Goal: Task Accomplishment & Management: Complete application form

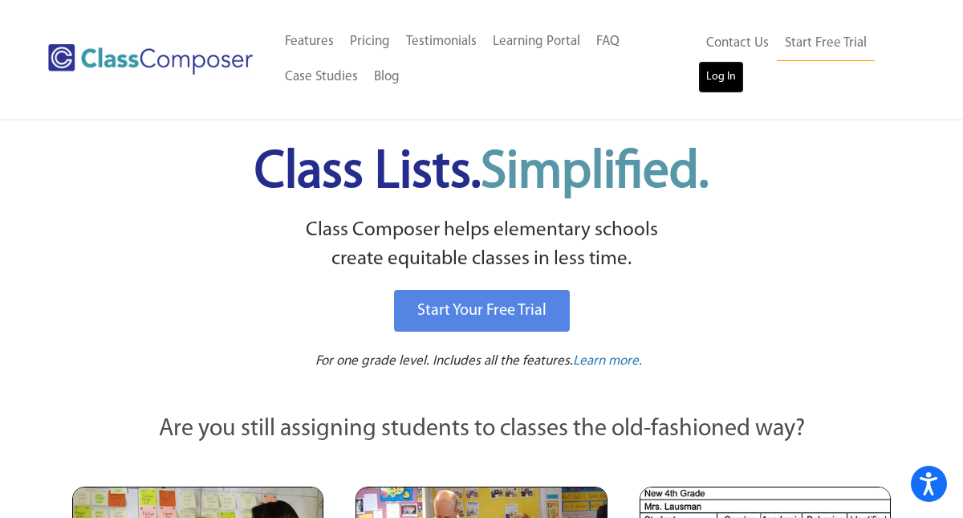
click at [723, 81] on link "Log In" at bounding box center [722, 77] width 46 height 32
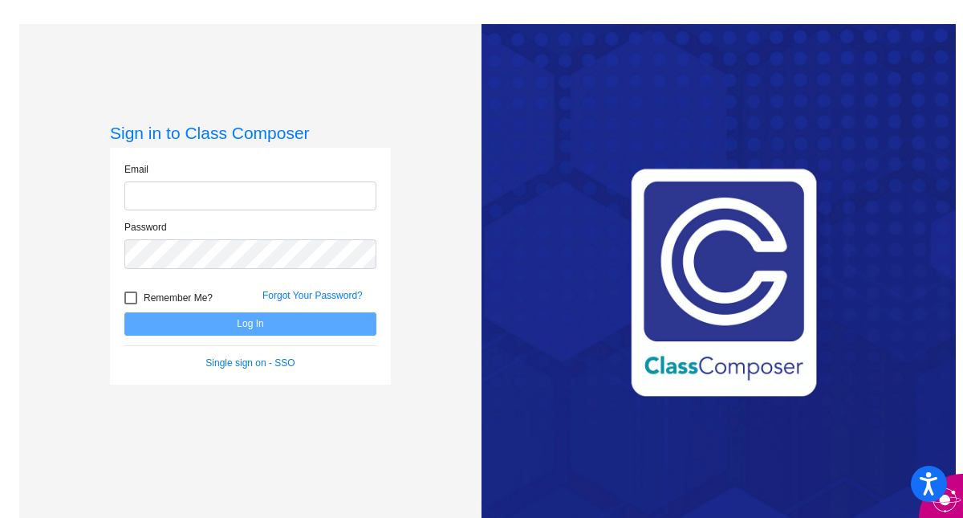
type input "jhunt1@dcsdk12.org"
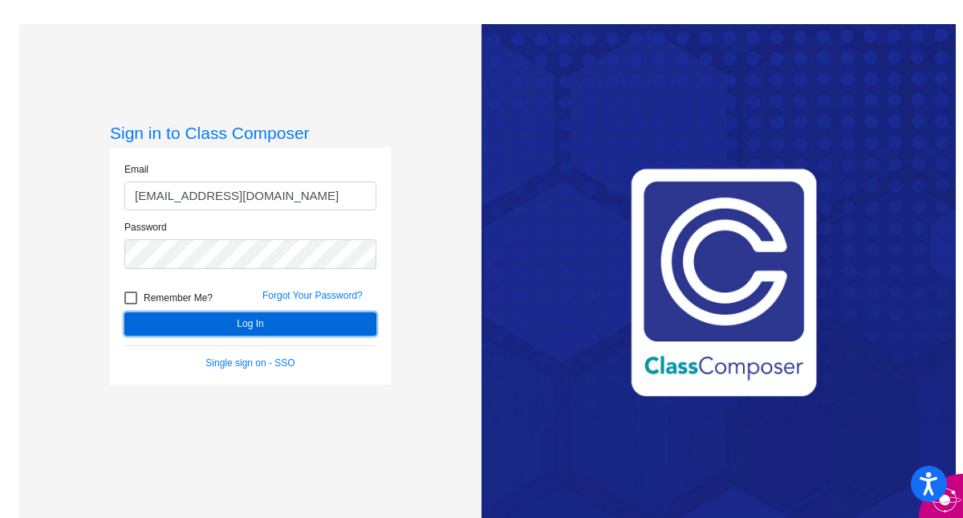
click at [299, 325] on button "Log In" at bounding box center [250, 323] width 252 height 23
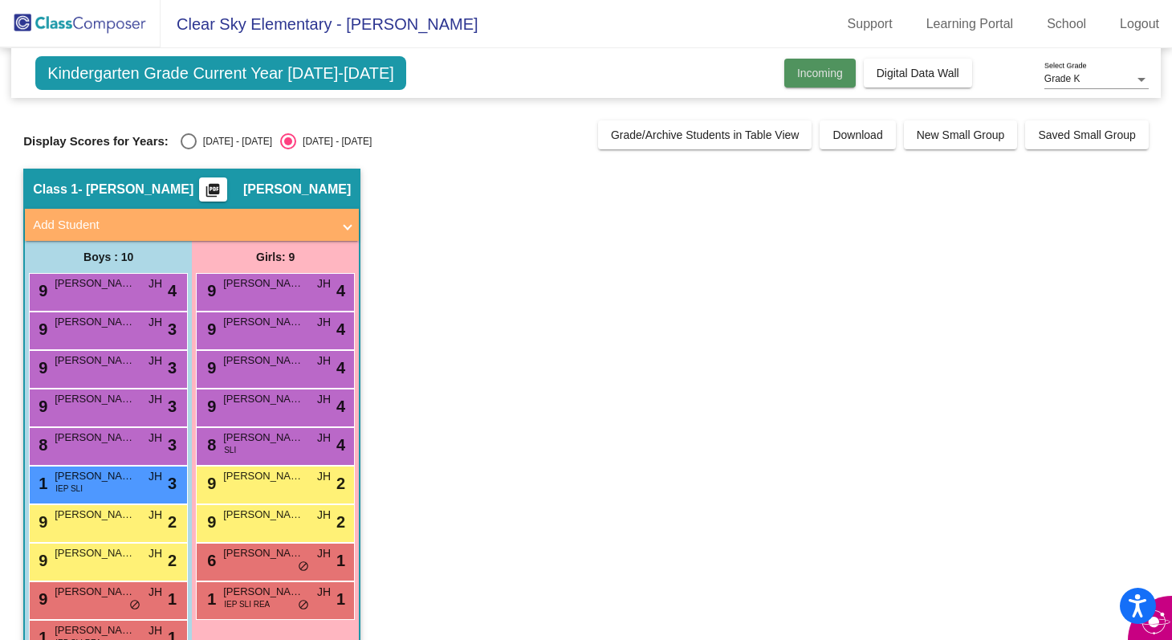
click at [821, 79] on span "Incoming" at bounding box center [820, 73] width 46 height 13
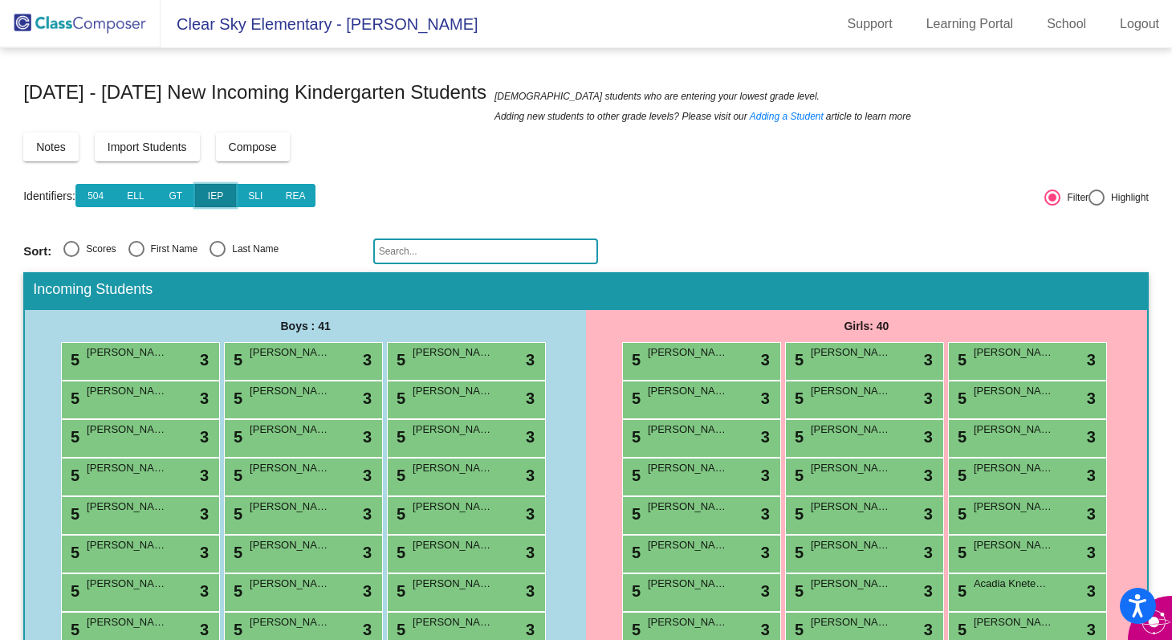
click at [221, 194] on button "IEP" at bounding box center [215, 195] width 41 height 23
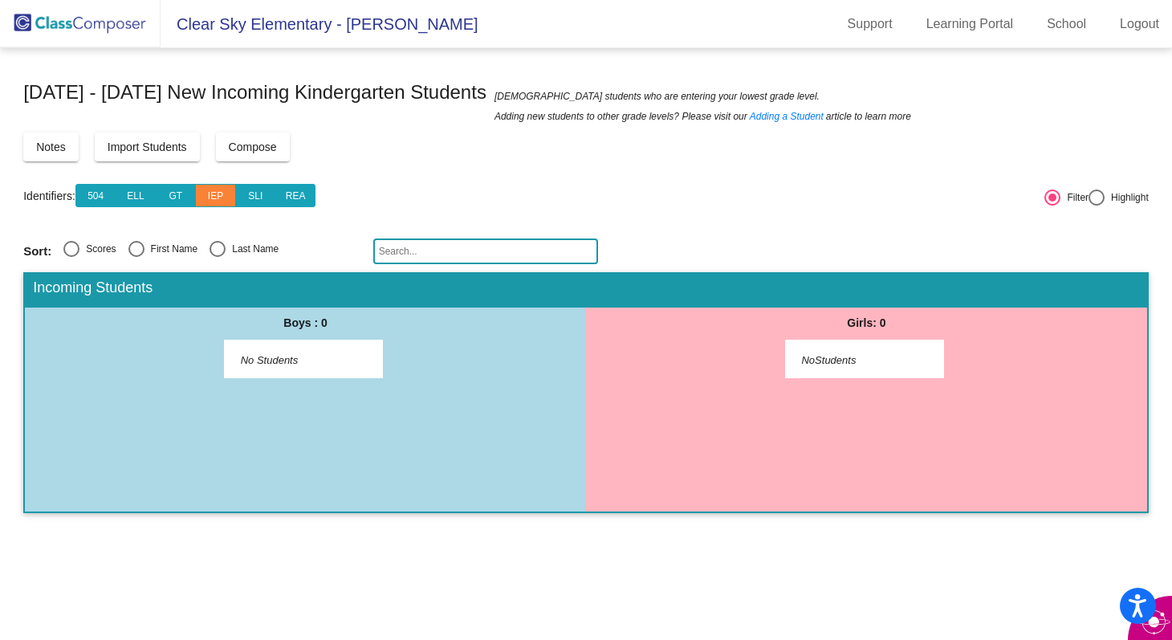
click at [287, 359] on span "No Students" at bounding box center [291, 360] width 100 height 16
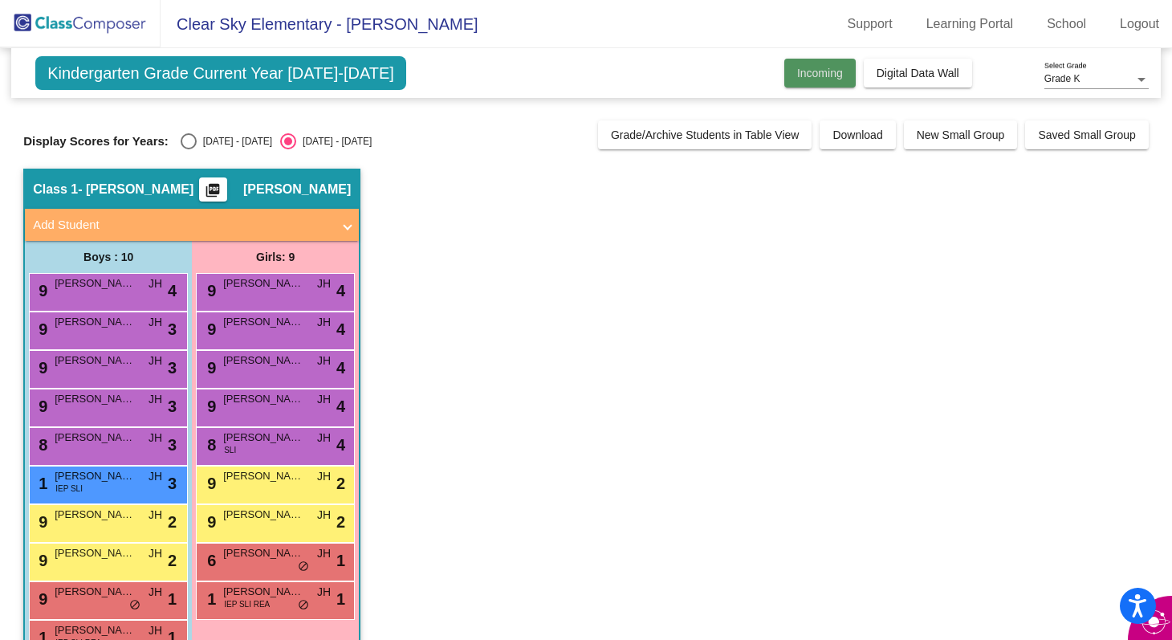
click at [814, 67] on span "Incoming" at bounding box center [820, 73] width 46 height 13
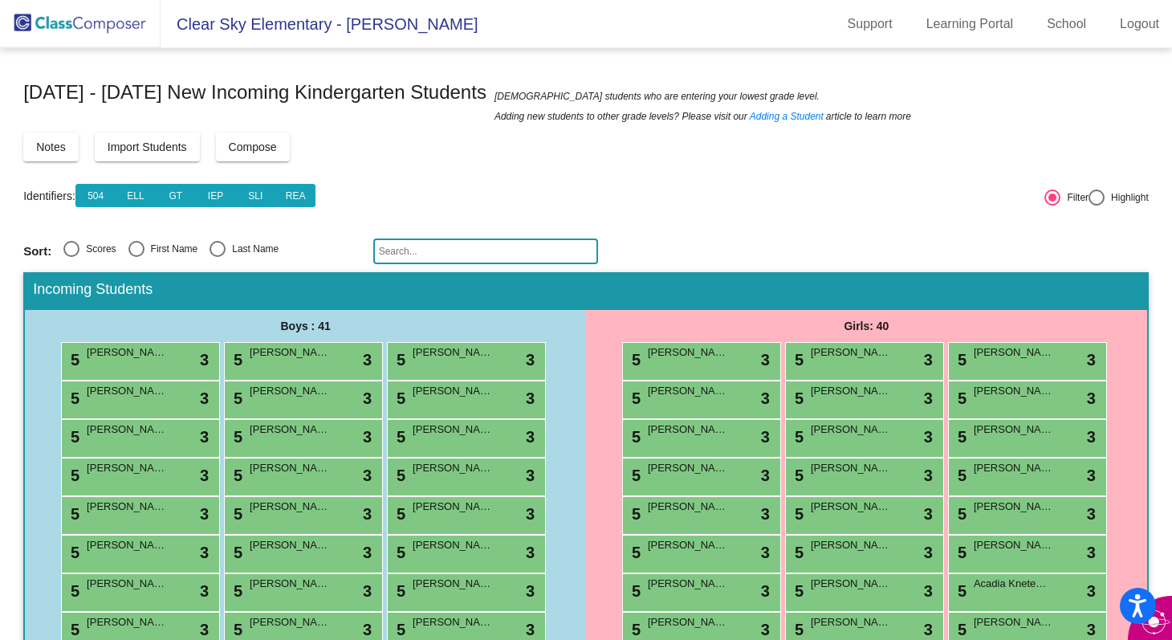
click at [541, 255] on input "text" at bounding box center [485, 251] width 225 height 26
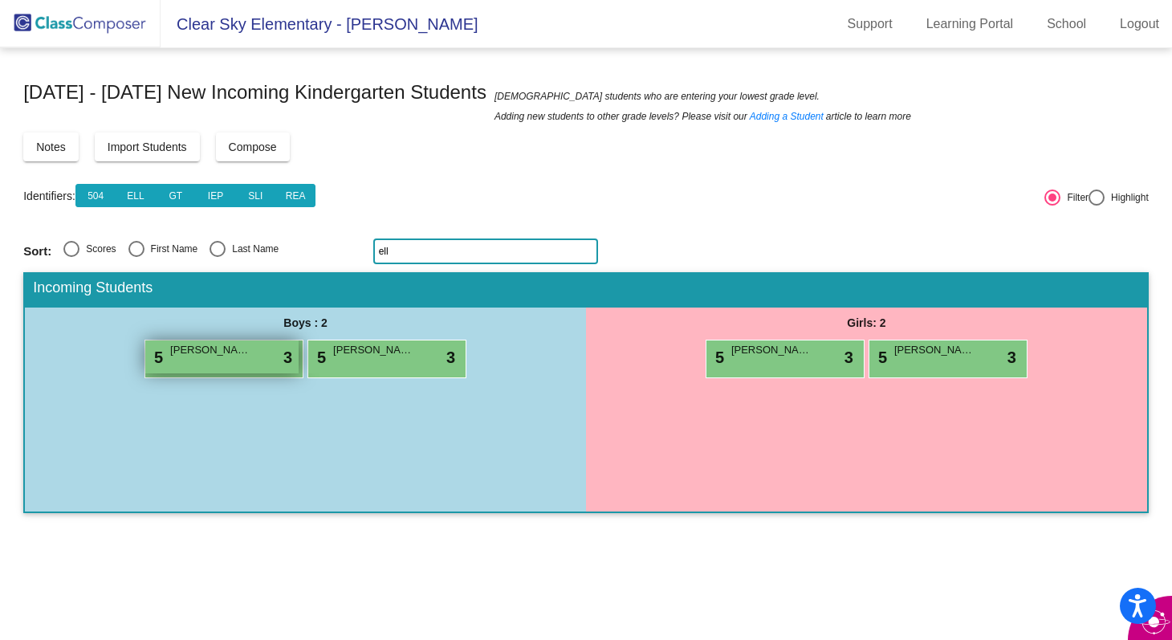
type input "ell"
click at [255, 354] on div "5 Ellis Odom lock do_not_disturb_alt 3" at bounding box center [221, 356] width 153 height 33
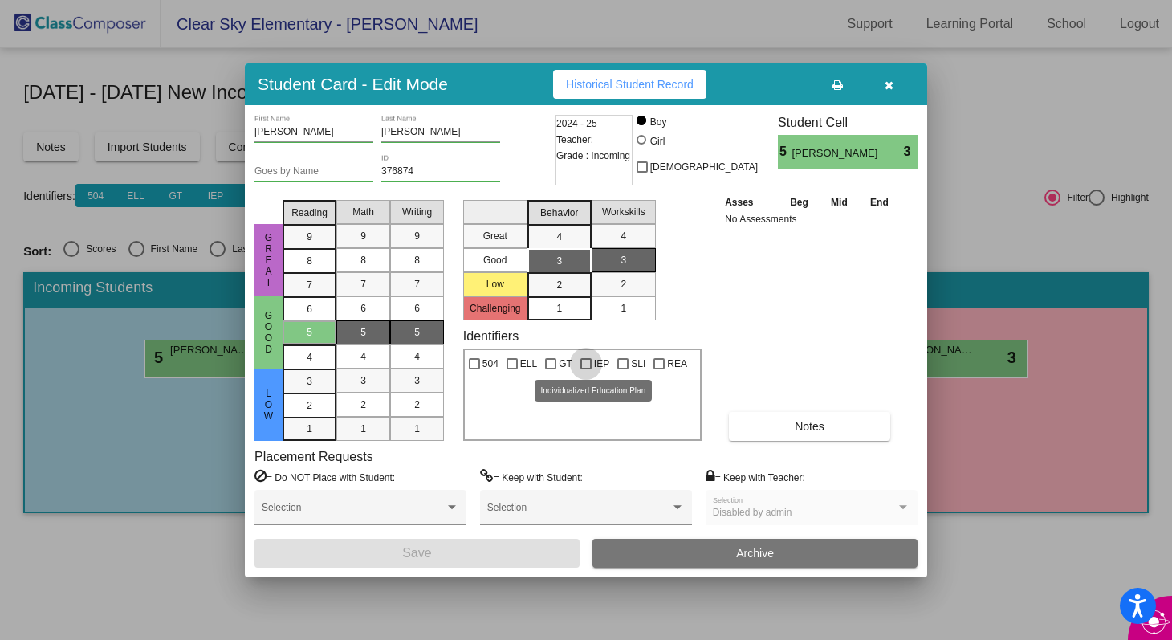
click at [584, 363] on div at bounding box center [586, 363] width 11 height 11
click at [585, 369] on input "IEP" at bounding box center [585, 369] width 1 height 1
checkbox input "true"
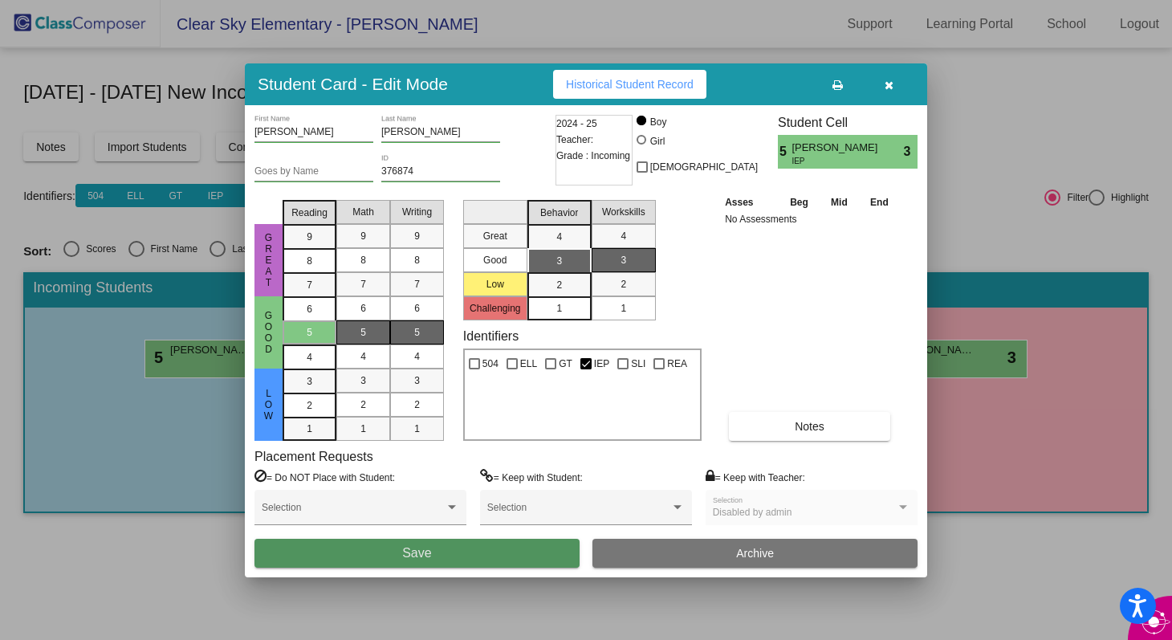
click at [539, 517] on button "Save" at bounding box center [417, 553] width 325 height 29
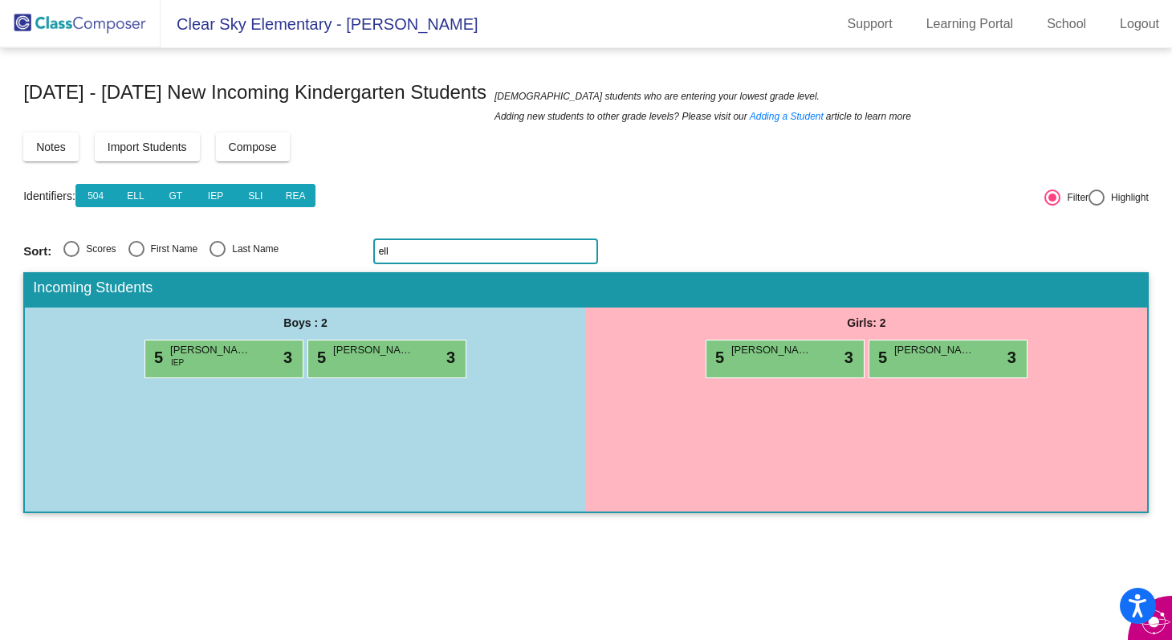
drag, startPoint x: 419, startPoint y: 250, endPoint x: 353, endPoint y: 248, distance: 65.9
click at [353, 248] on div "Sort: Scores First Name Last Name ell" at bounding box center [586, 251] width 1126 height 26
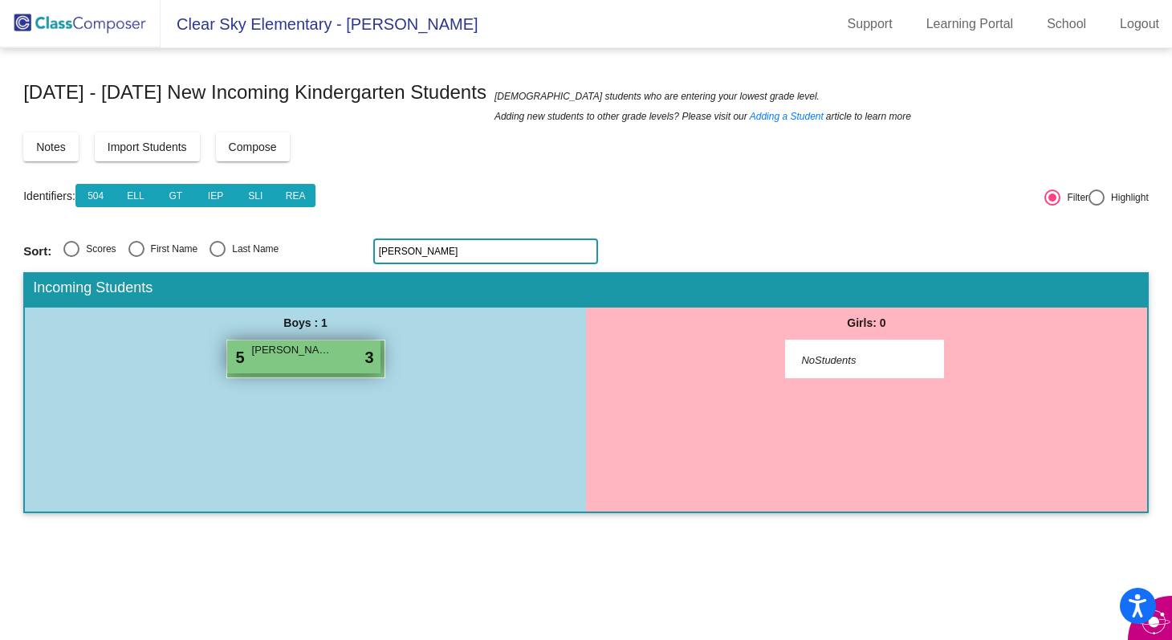
type input "gavin"
click at [303, 357] on div "5 Gavin Bartlett lock do_not_disturb_alt 3" at bounding box center [303, 356] width 153 height 33
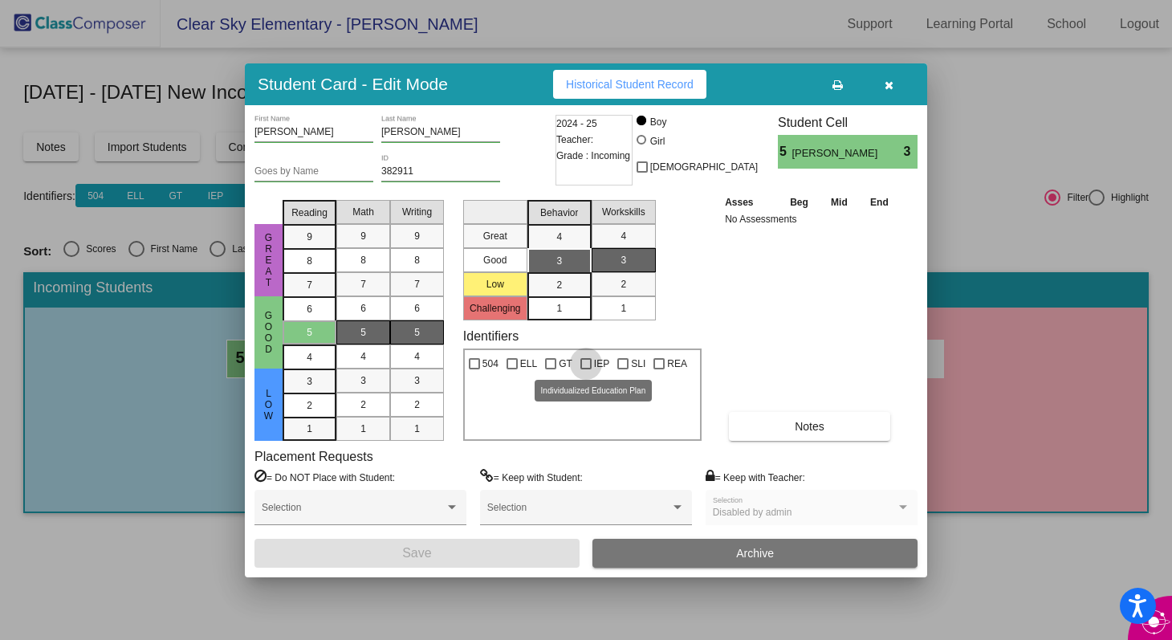
click at [589, 361] on div at bounding box center [586, 363] width 11 height 11
click at [586, 369] on input "IEP" at bounding box center [585, 369] width 1 height 1
checkbox input "true"
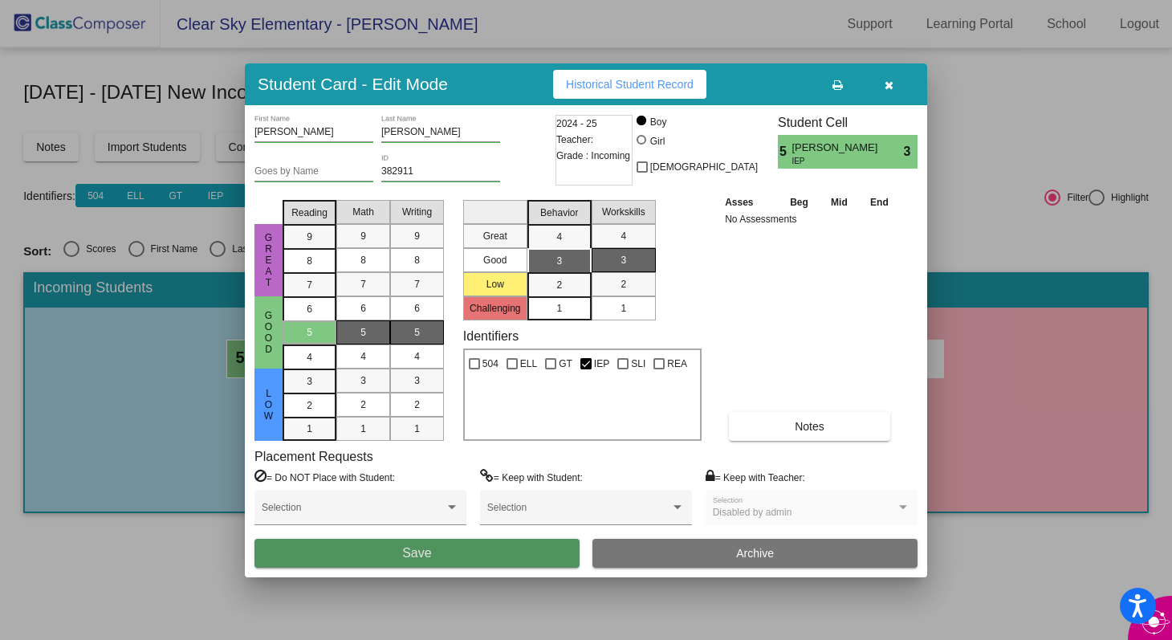
click at [518, 517] on button "Save" at bounding box center [417, 553] width 325 height 29
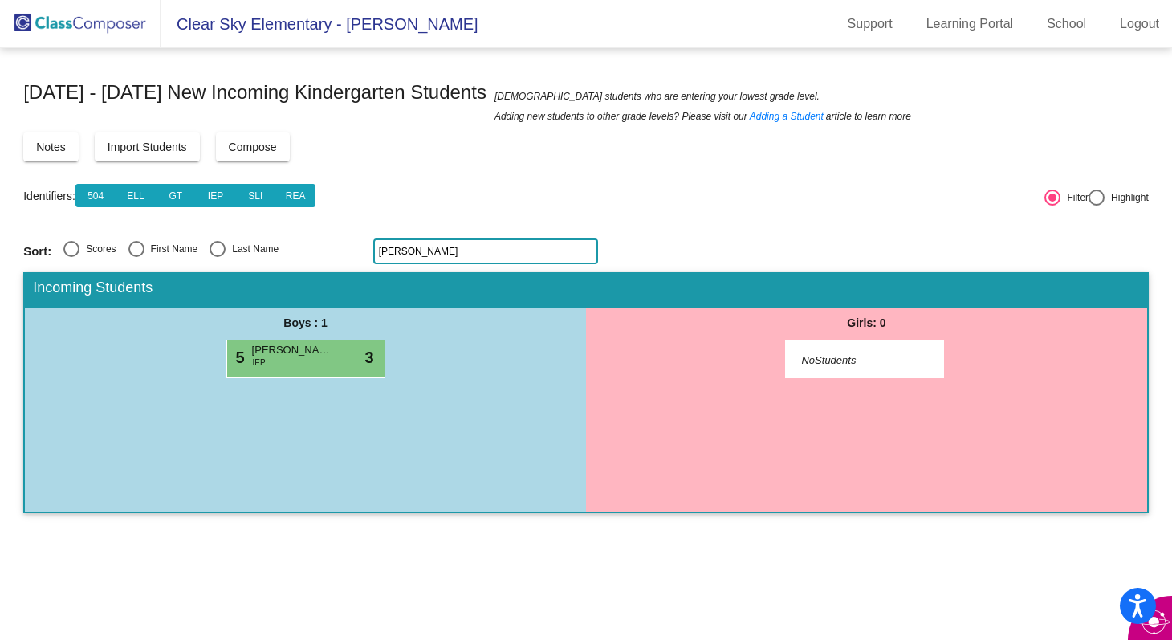
drag, startPoint x: 409, startPoint y: 255, endPoint x: 347, endPoint y: 253, distance: 61.8
click at [347, 253] on div "Sort: Scores First Name Last Name gavin" at bounding box center [586, 251] width 1126 height 26
type input "evere"
click at [280, 348] on span "[PERSON_NAME]" at bounding box center [292, 350] width 80 height 16
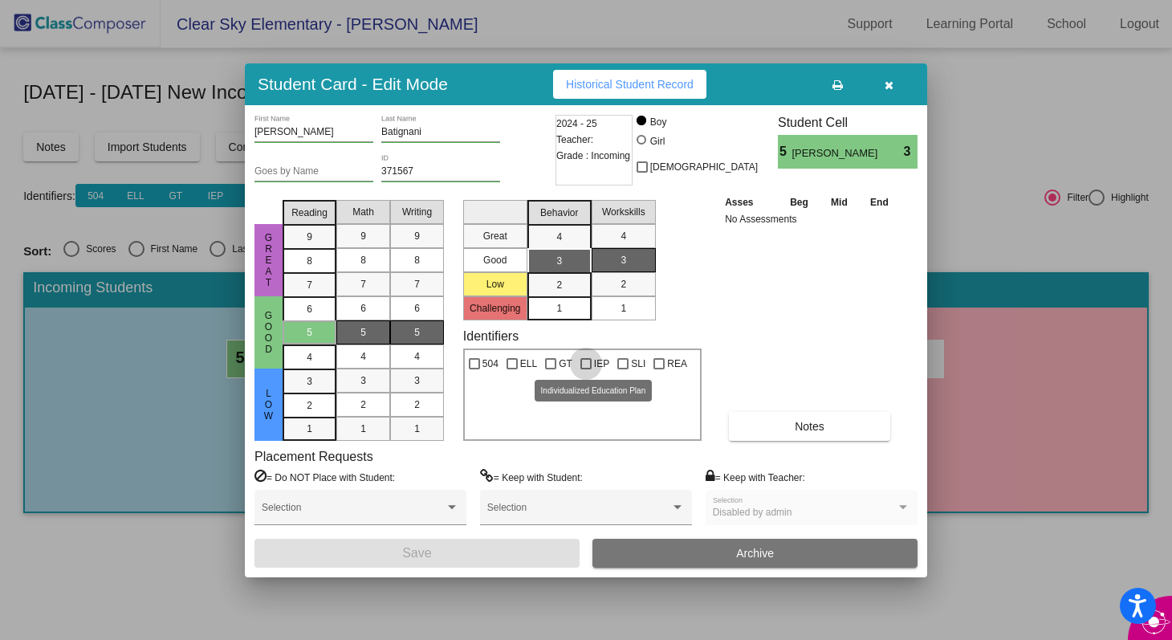
click at [585, 362] on div at bounding box center [586, 363] width 11 height 11
click at [585, 369] on input "IEP" at bounding box center [585, 369] width 1 height 1
checkbox input "true"
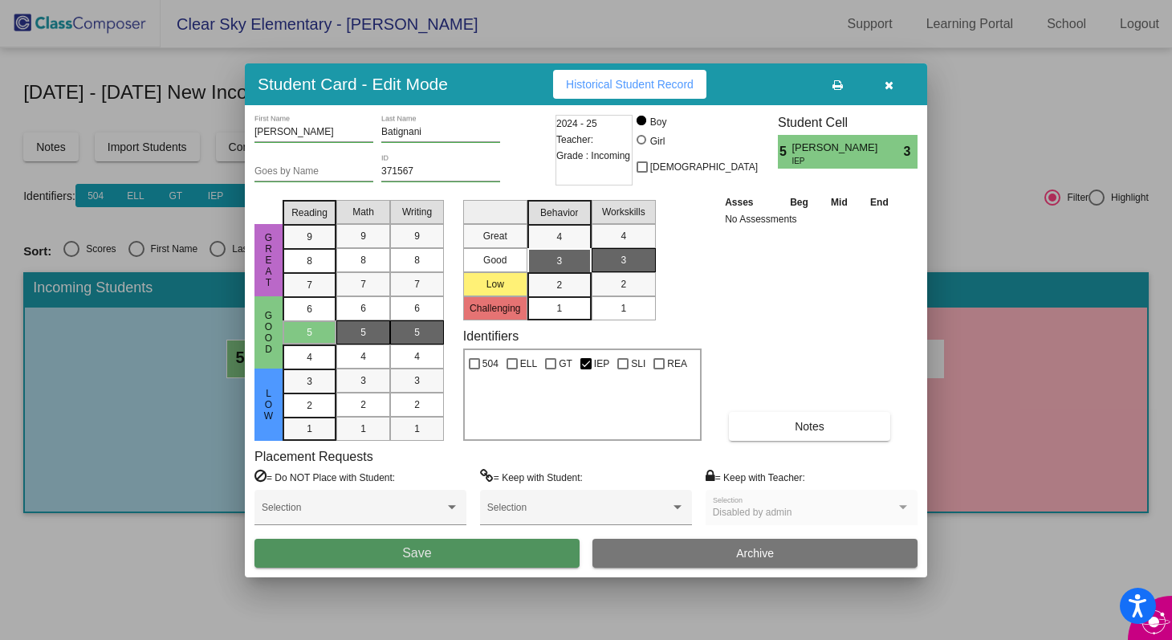
click at [535, 517] on button "Save" at bounding box center [417, 553] width 325 height 29
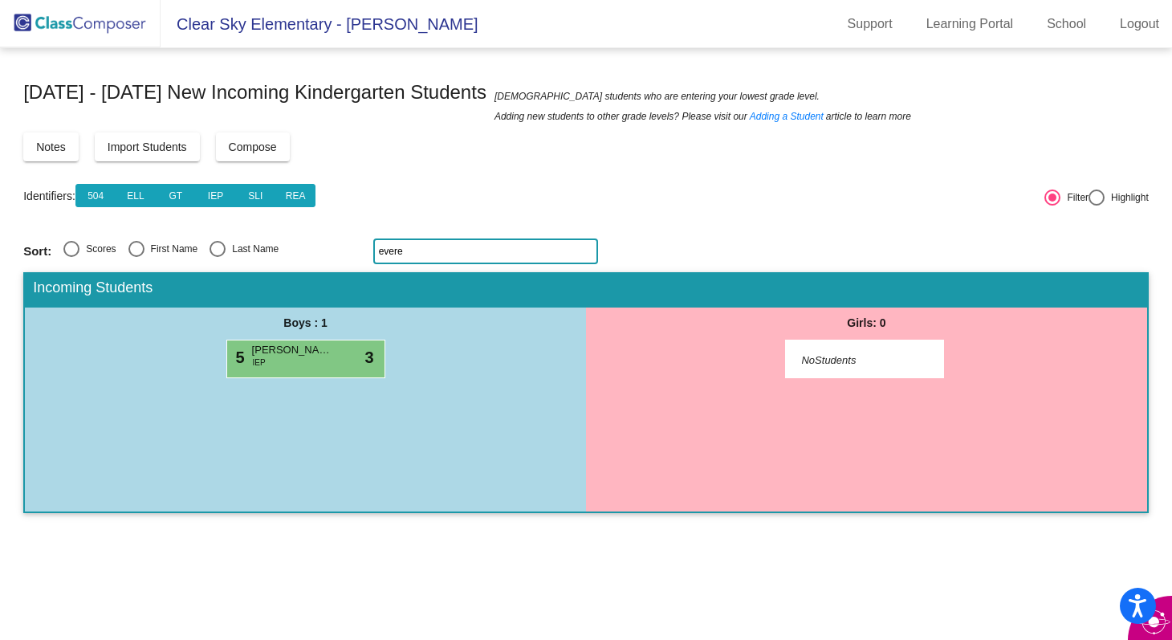
drag, startPoint x: 422, startPoint y: 255, endPoint x: 342, endPoint y: 253, distance: 79.5
click at [342, 253] on div "Sort: Scores First Name Last Name evere" at bounding box center [586, 251] width 1126 height 26
type input "hud"
click at [295, 355] on span "[PERSON_NAME]" at bounding box center [292, 350] width 80 height 16
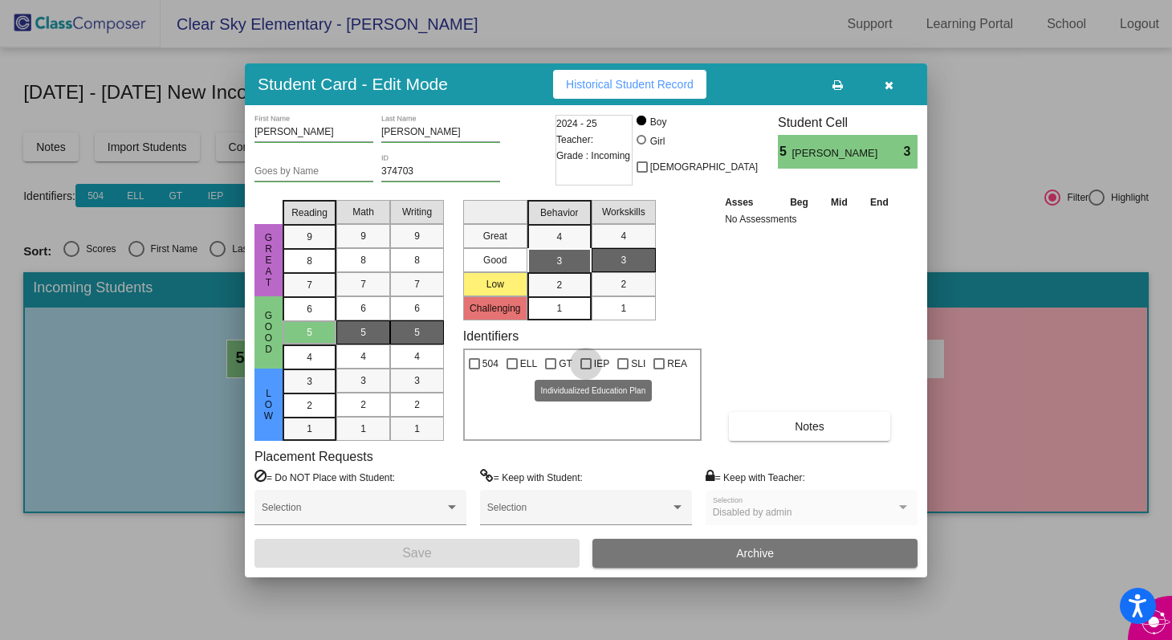
click at [585, 364] on div at bounding box center [586, 363] width 11 height 11
click at [585, 369] on input "IEP" at bounding box center [585, 369] width 1 height 1
checkbox input "true"
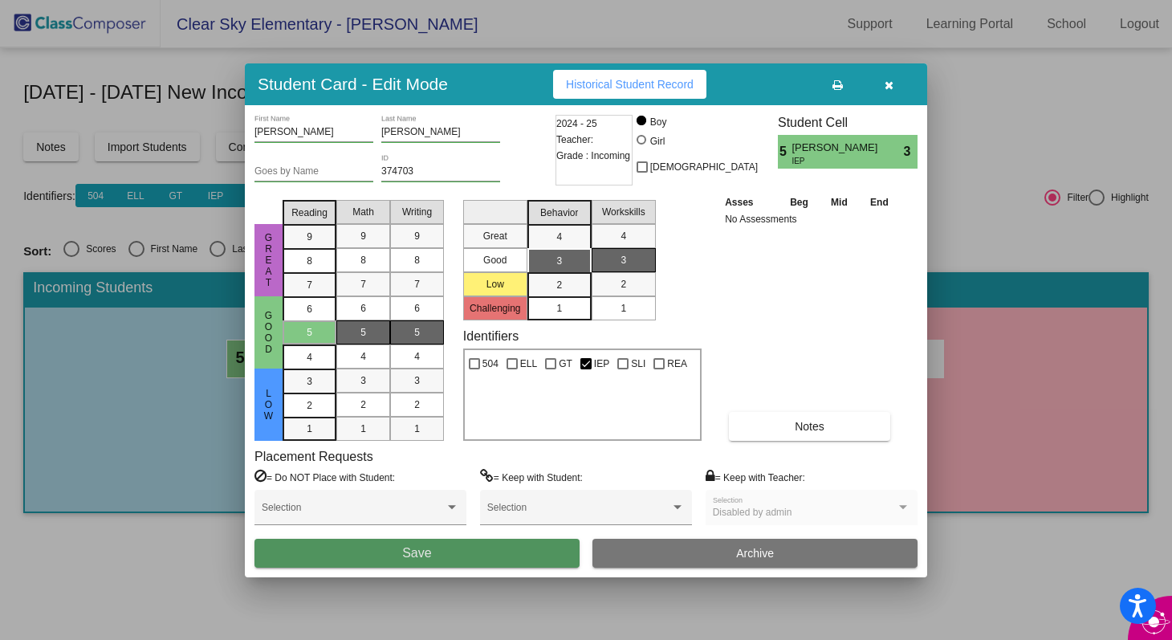
click at [512, 517] on button "Save" at bounding box center [417, 553] width 325 height 29
click at [320, 173] on input "Goes by Name" at bounding box center [314, 171] width 119 height 11
click at [397, 517] on button "Save" at bounding box center [417, 553] width 325 height 29
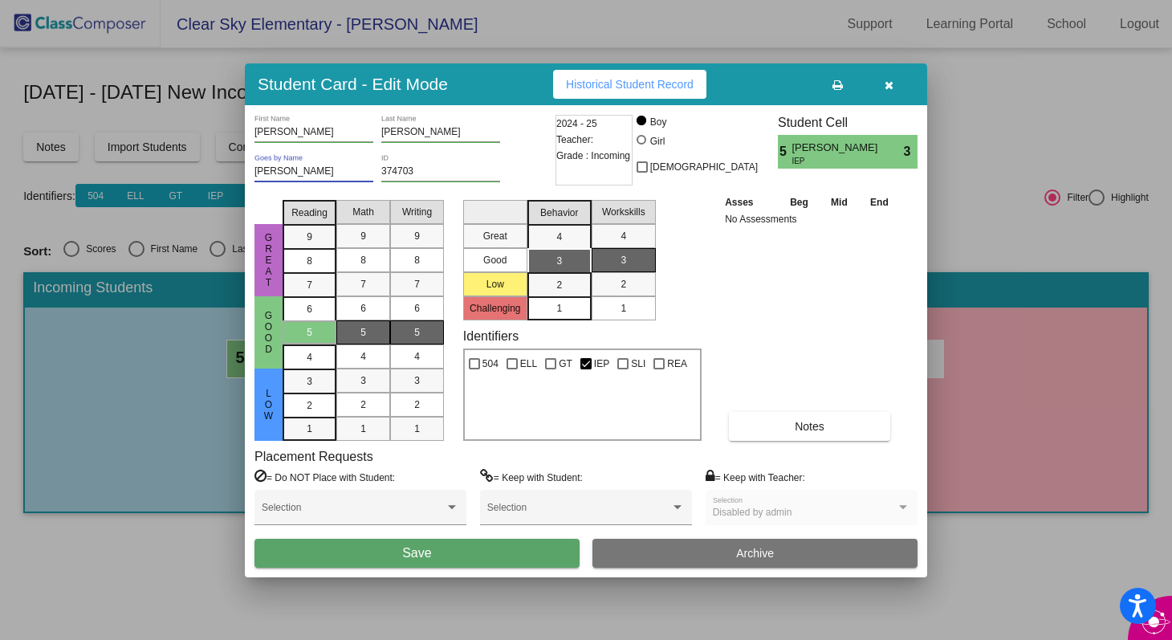
click at [291, 168] on input "Finn" at bounding box center [314, 171] width 119 height 11
type input "F"
click at [428, 517] on span "Save" at bounding box center [416, 553] width 29 height 14
click at [887, 84] on icon "button" at bounding box center [889, 84] width 9 height 11
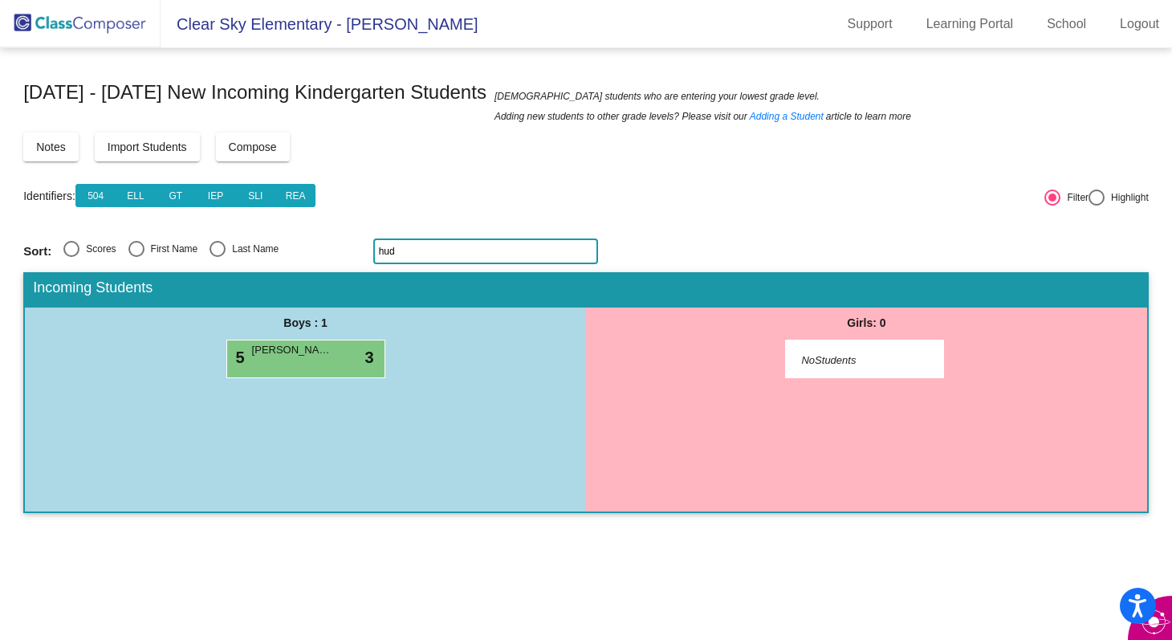
click at [522, 251] on input "hud" at bounding box center [485, 251] width 225 height 26
type input "h"
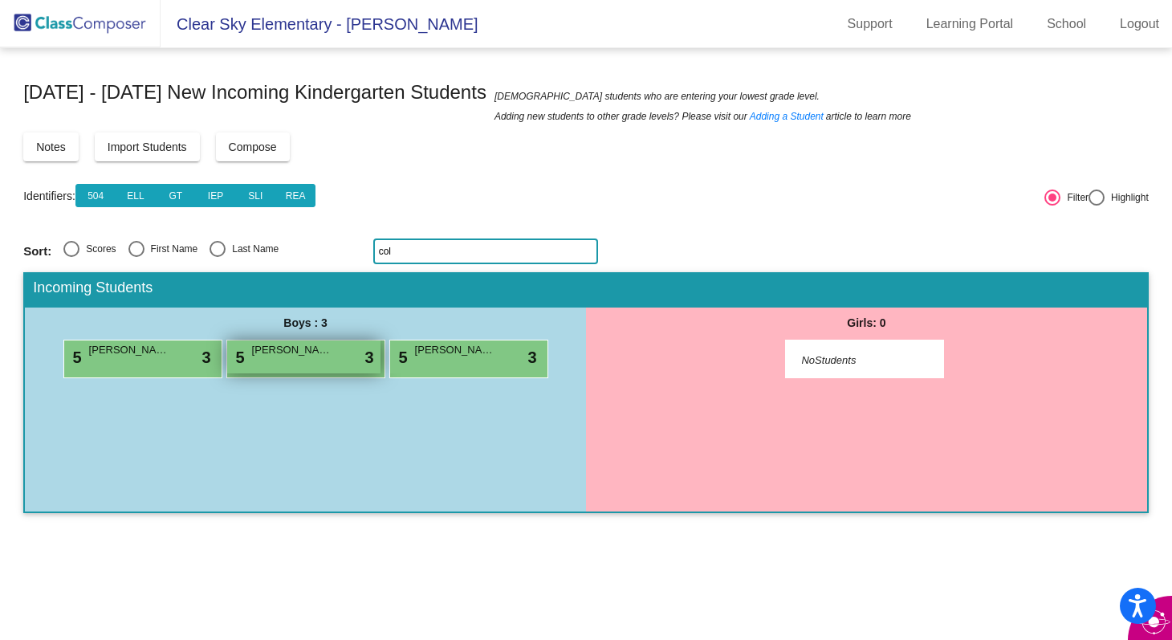
type input "col"
click at [328, 360] on div "5 Colton Foote lock do_not_disturb_alt 3" at bounding box center [303, 356] width 153 height 33
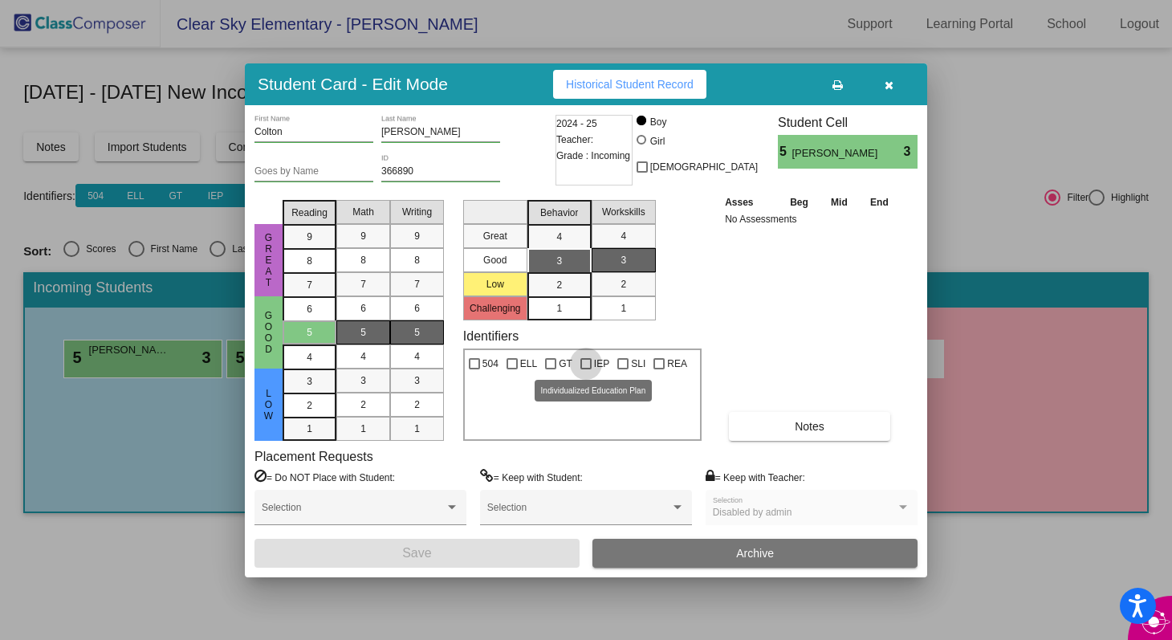
click at [590, 364] on label "IEP" at bounding box center [595, 363] width 29 height 19
click at [586, 369] on input "IEP" at bounding box center [585, 369] width 1 height 1
checkbox input "true"
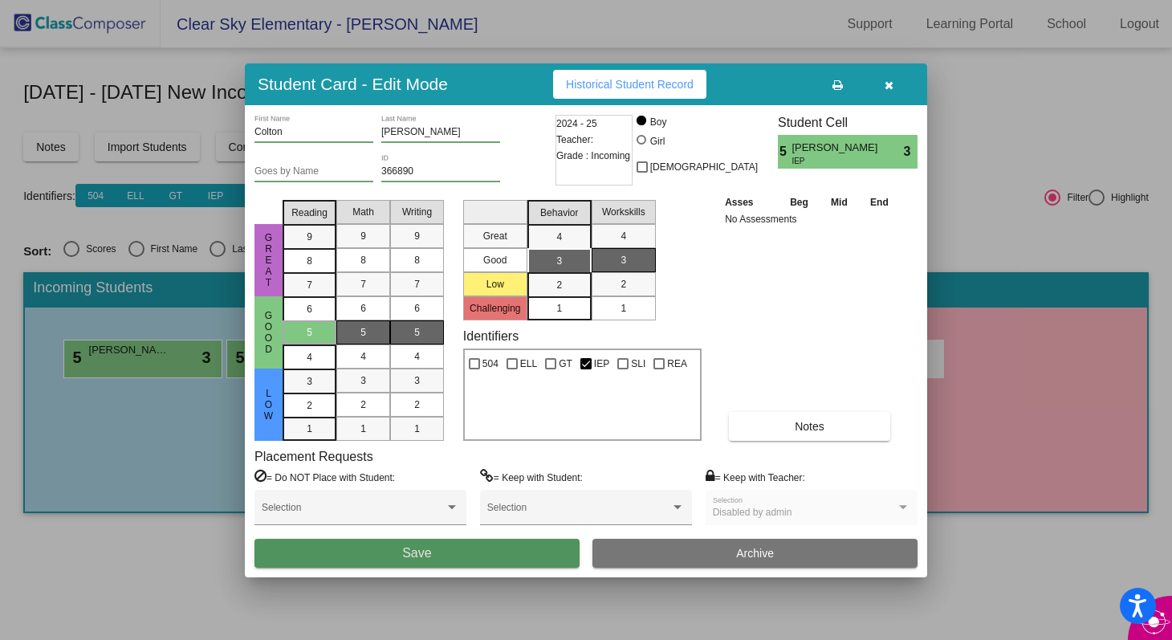
click at [496, 517] on button "Save" at bounding box center [417, 553] width 325 height 29
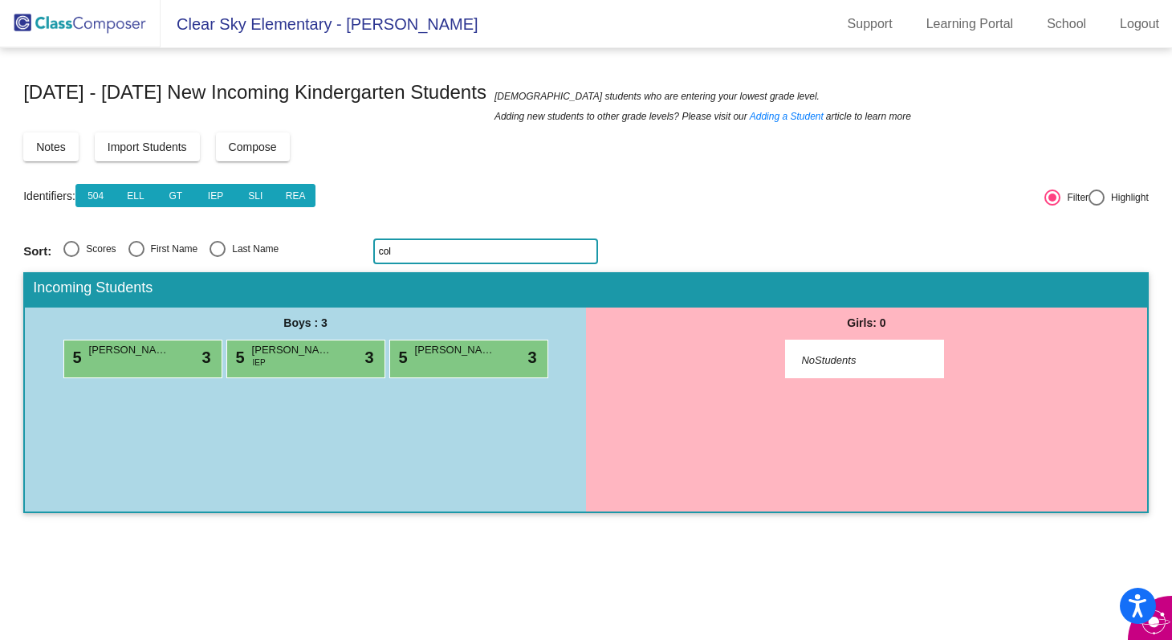
click at [426, 251] on input "col" at bounding box center [485, 251] width 225 height 26
type input "c"
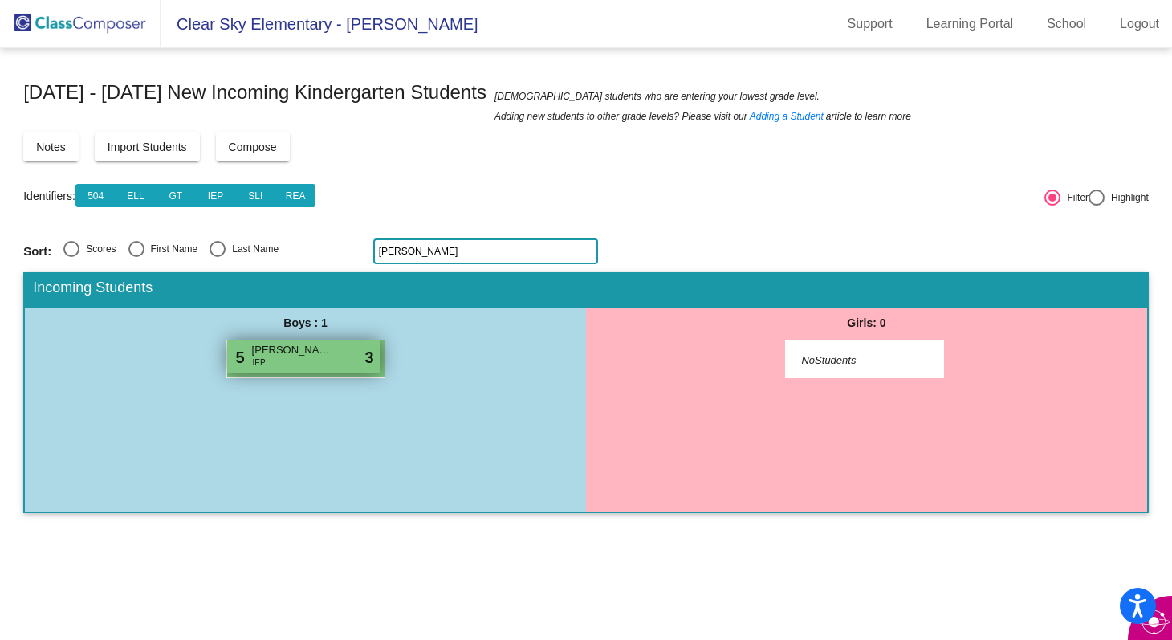
click at [270, 360] on div "5 Ellis Odom IEP lock do_not_disturb_alt 3" at bounding box center [303, 356] width 153 height 33
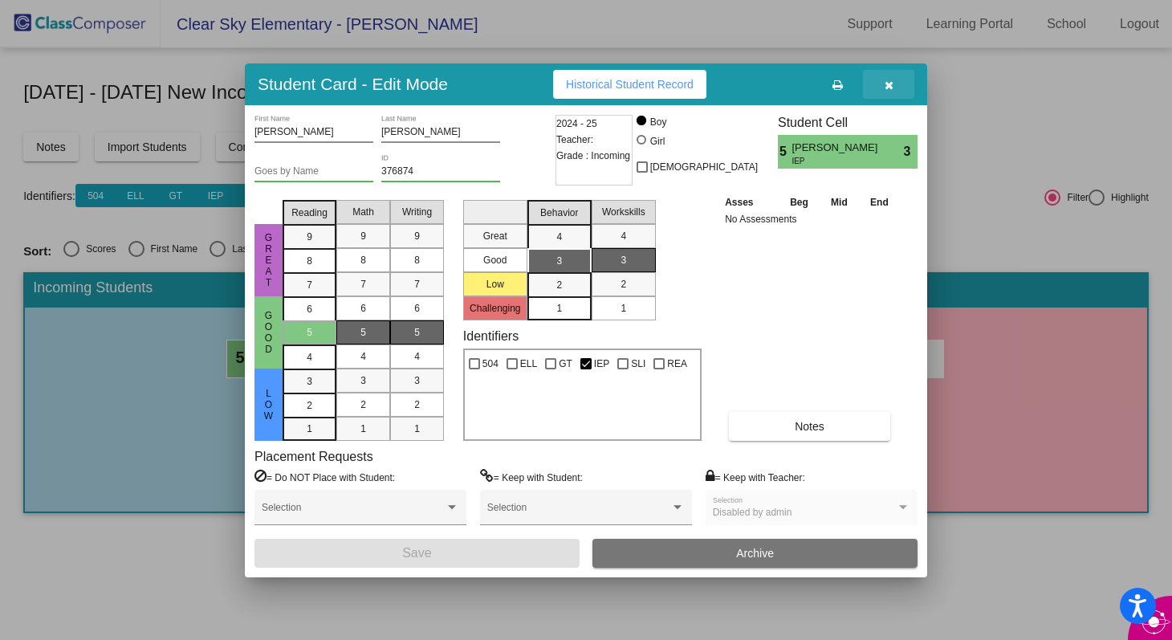
click at [894, 81] on button "button" at bounding box center [888, 84] width 51 height 29
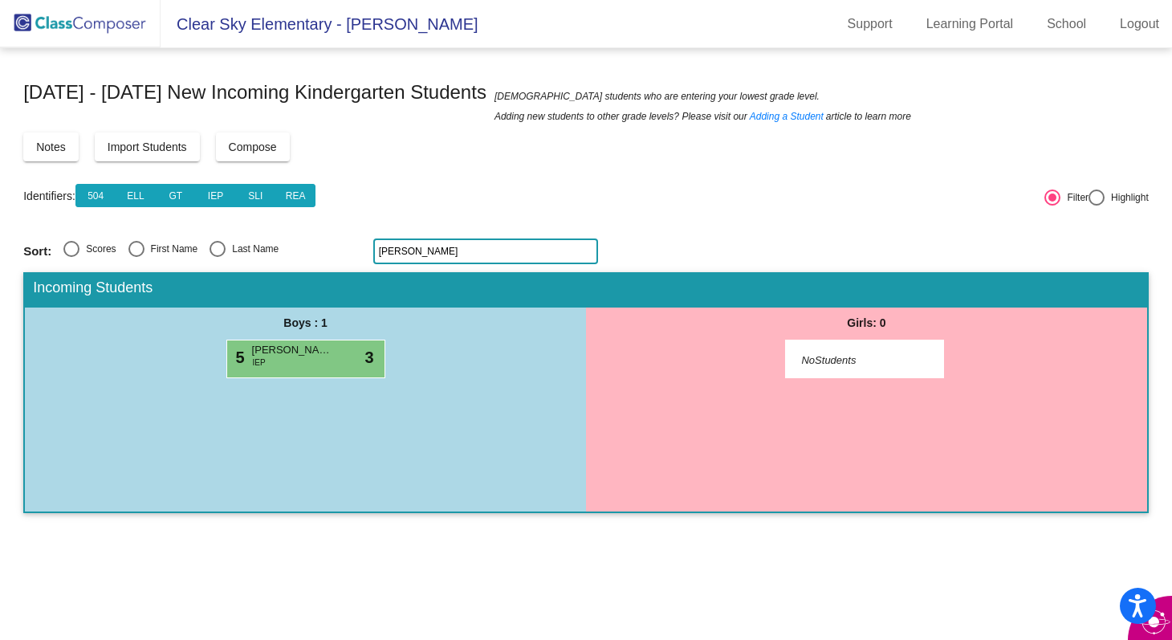
click at [465, 254] on input "ellis" at bounding box center [485, 251] width 225 height 26
type input "e"
type input "rowan"
click at [287, 361] on div "5 Rowan Puffenberger lock do_not_disturb_alt 3" at bounding box center [303, 356] width 153 height 33
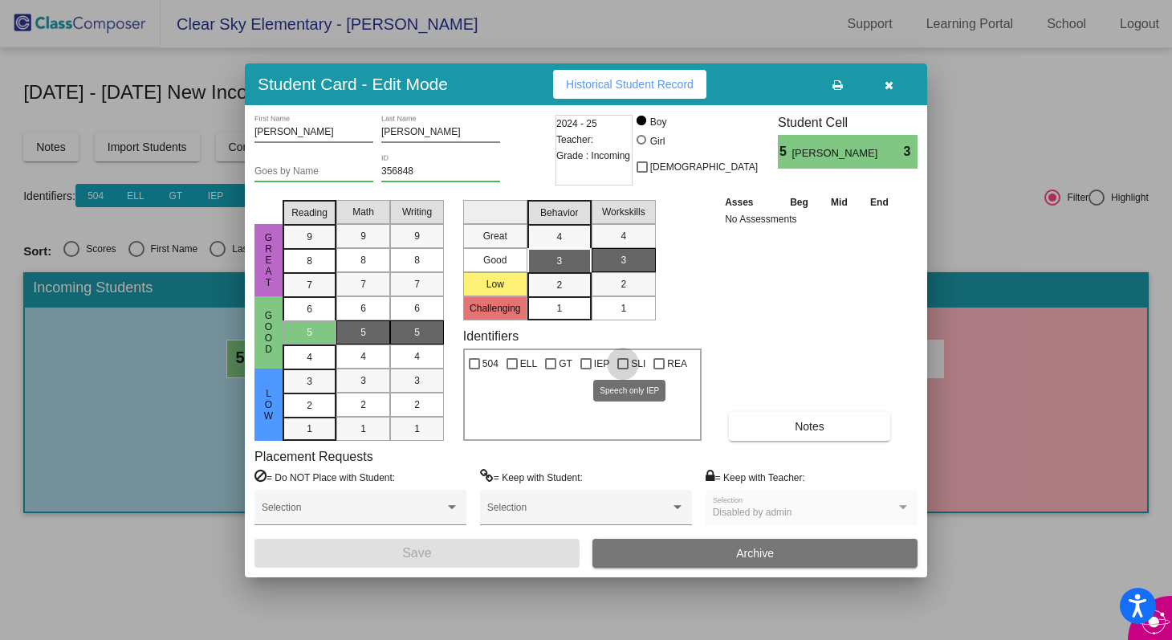
click at [625, 365] on div at bounding box center [622, 363] width 11 height 11
click at [623, 369] on input "SLI" at bounding box center [622, 369] width 1 height 1
checkbox input "true"
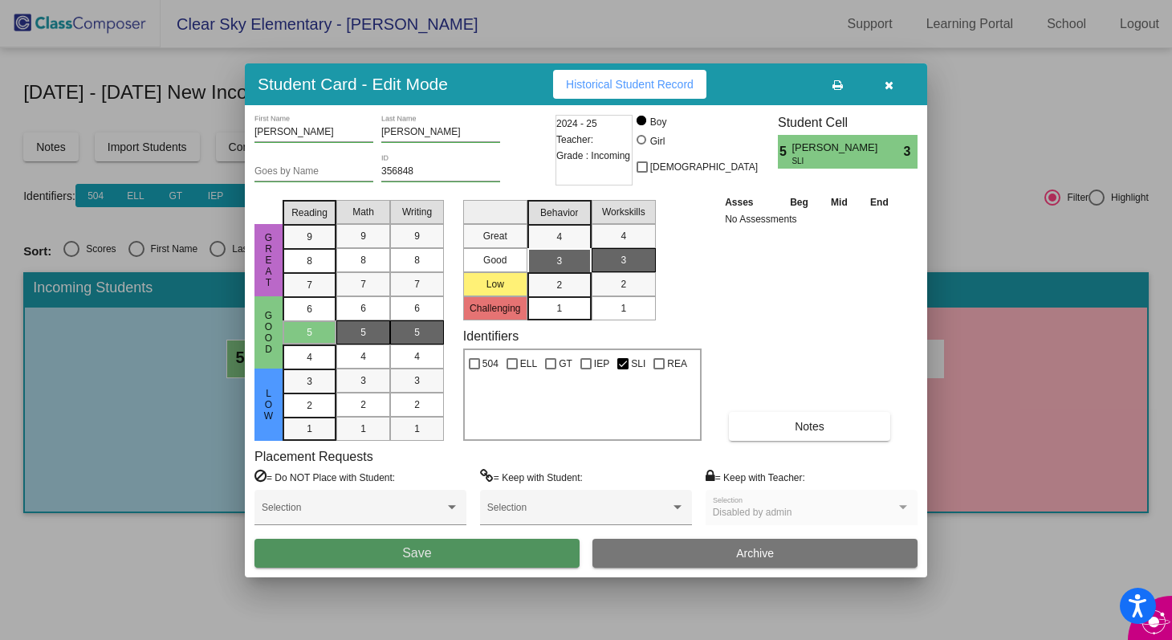
click at [506, 517] on button "Save" at bounding box center [417, 553] width 325 height 29
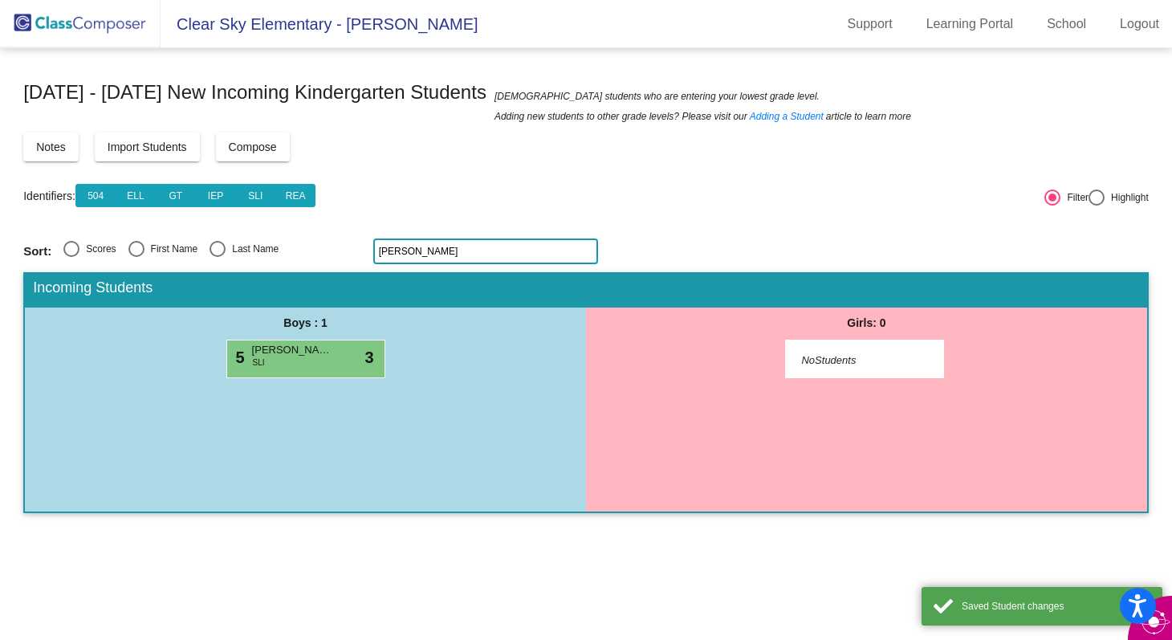
click at [429, 255] on input "rowan" at bounding box center [485, 251] width 225 height 26
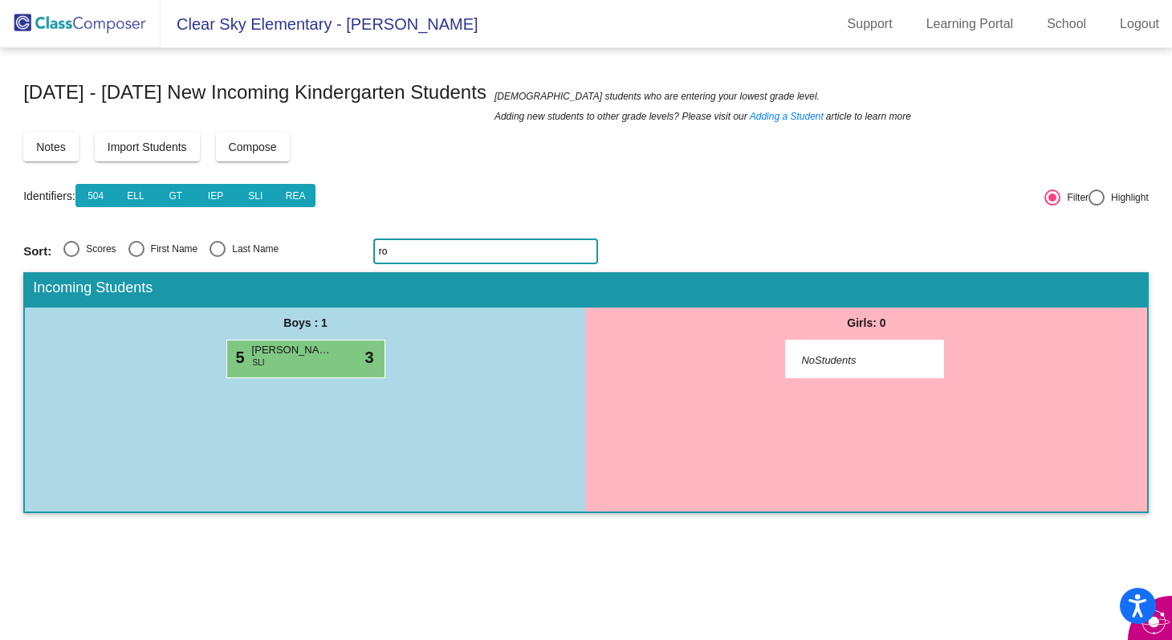
type input "r"
type input "c"
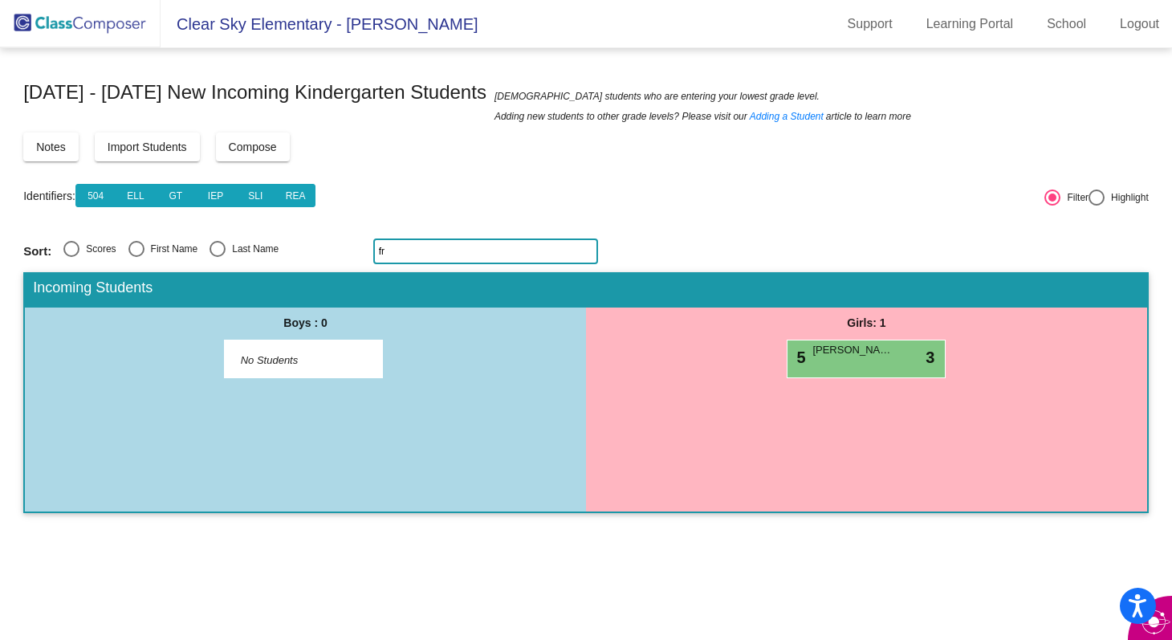
type input "f"
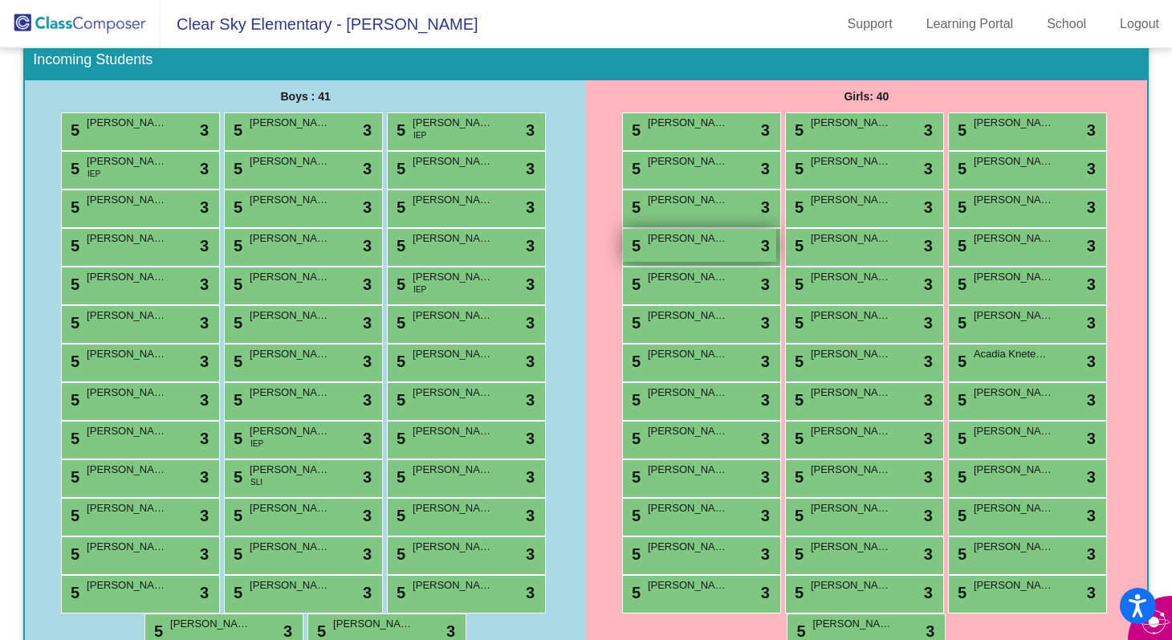
scroll to position [270, 0]
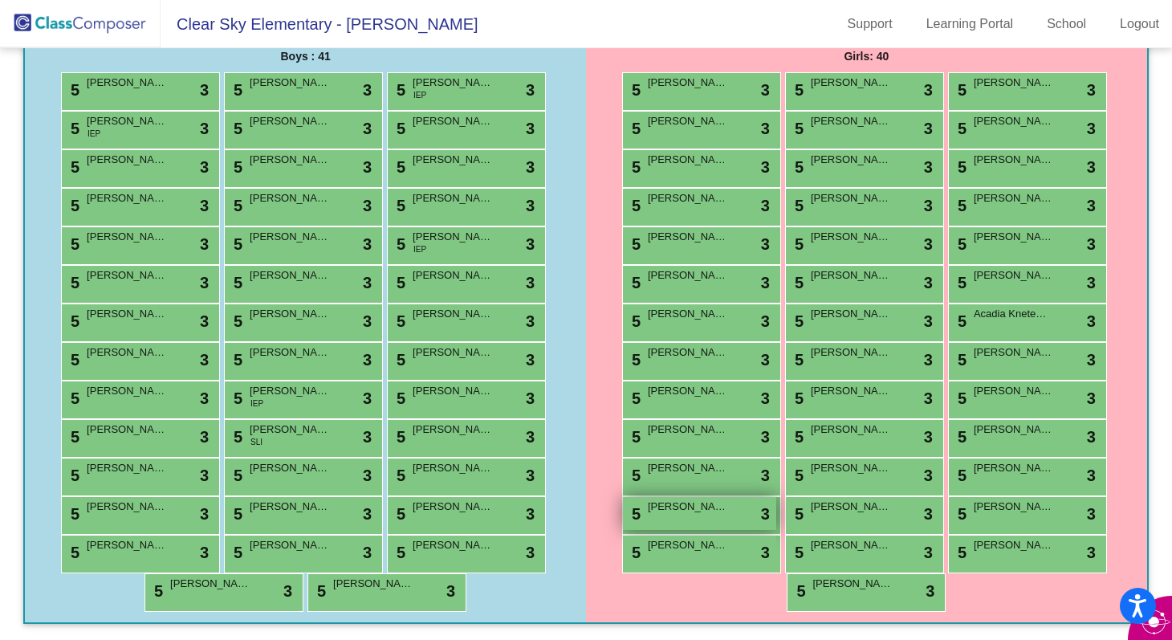
click at [698, 514] on span "[PERSON_NAME]" at bounding box center [688, 507] width 80 height 16
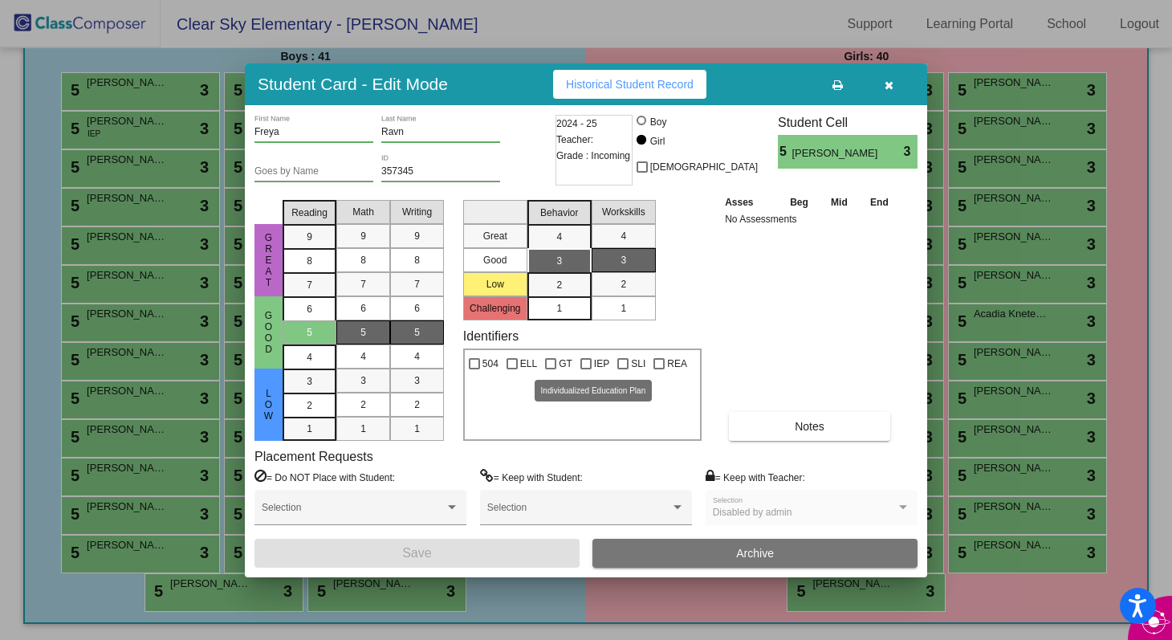
click at [586, 361] on div at bounding box center [586, 363] width 11 height 11
click at [586, 369] on input "IEP" at bounding box center [585, 369] width 1 height 1
checkbox input "true"
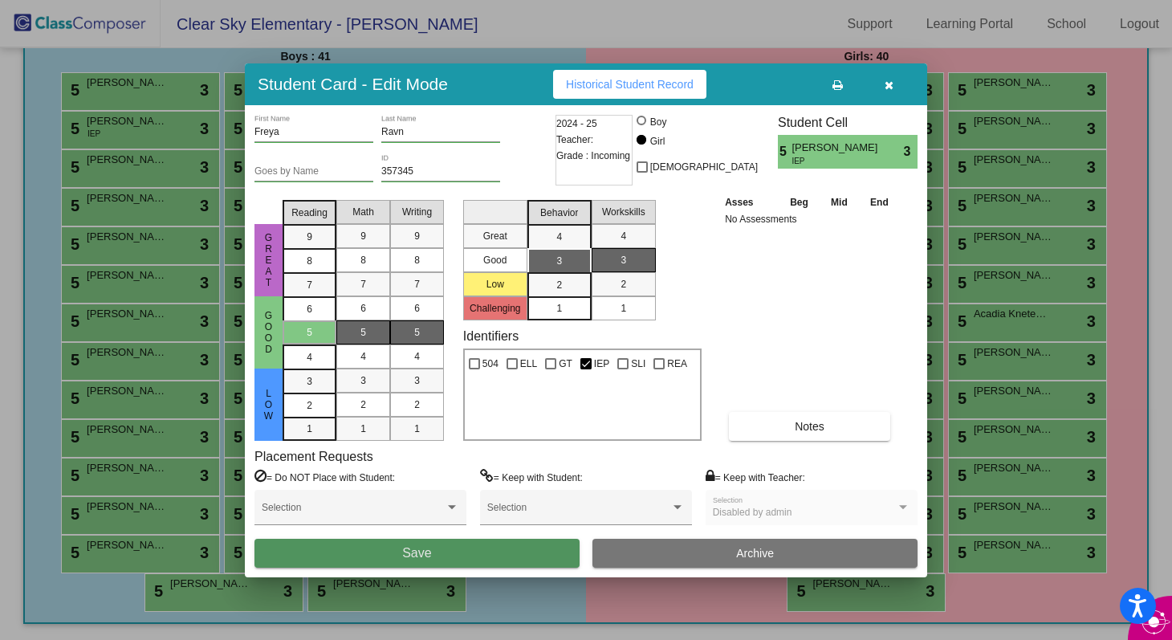
click at [514, 517] on button "Save" at bounding box center [417, 553] width 325 height 29
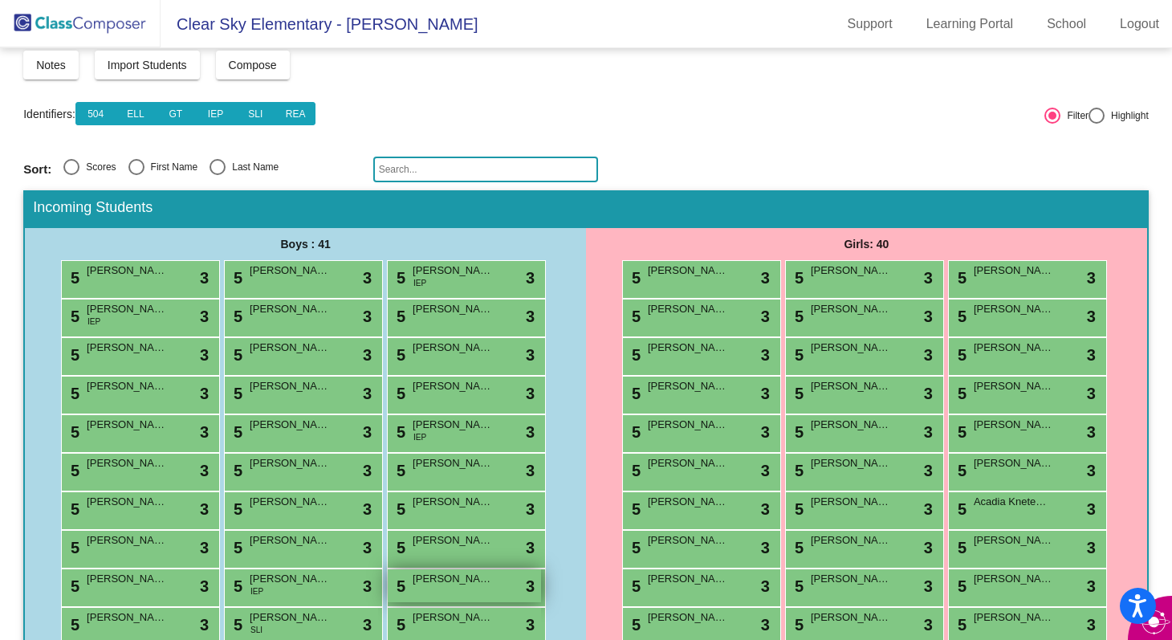
scroll to position [0, 0]
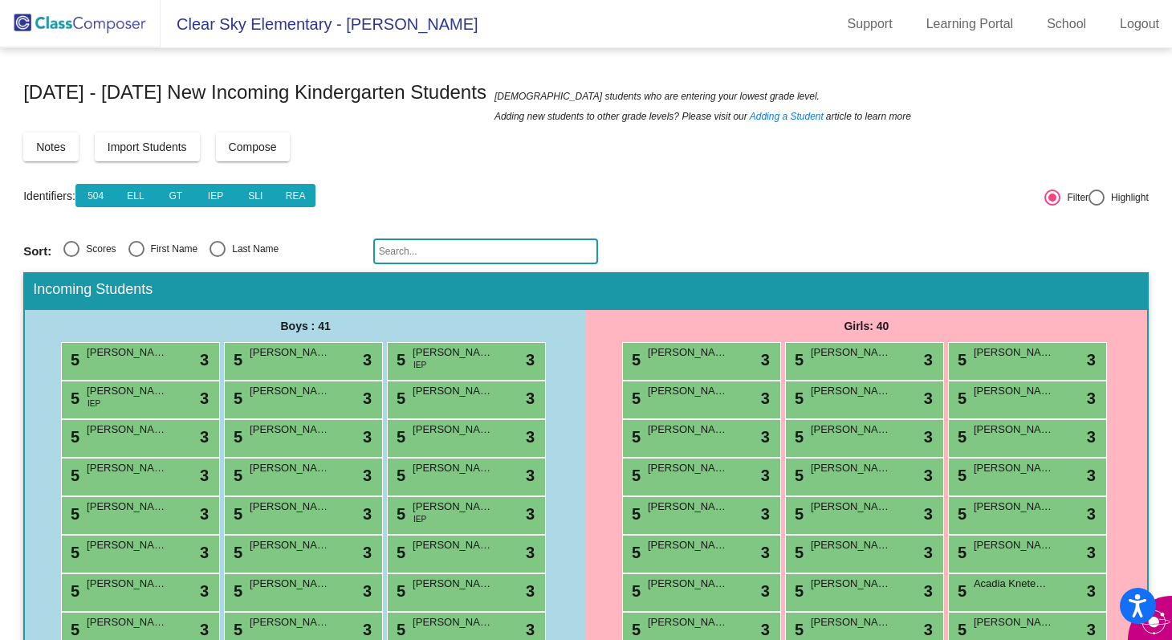
click at [460, 253] on input "text" at bounding box center [485, 251] width 225 height 26
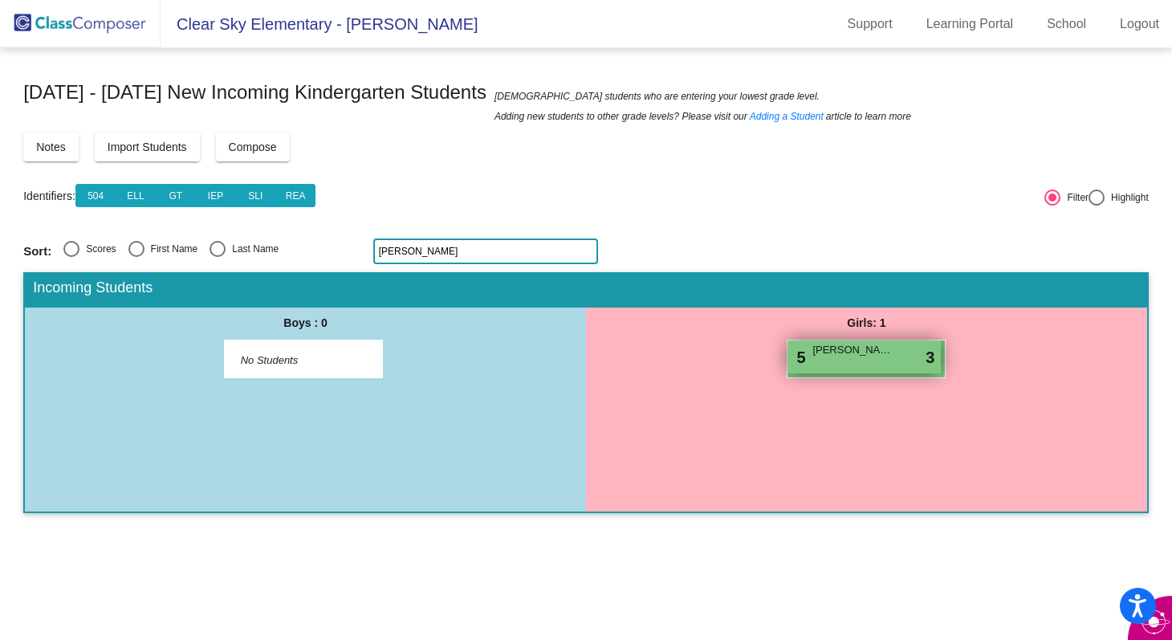
type input "spencer"
click at [883, 350] on span "[PERSON_NAME]" at bounding box center [853, 350] width 80 height 16
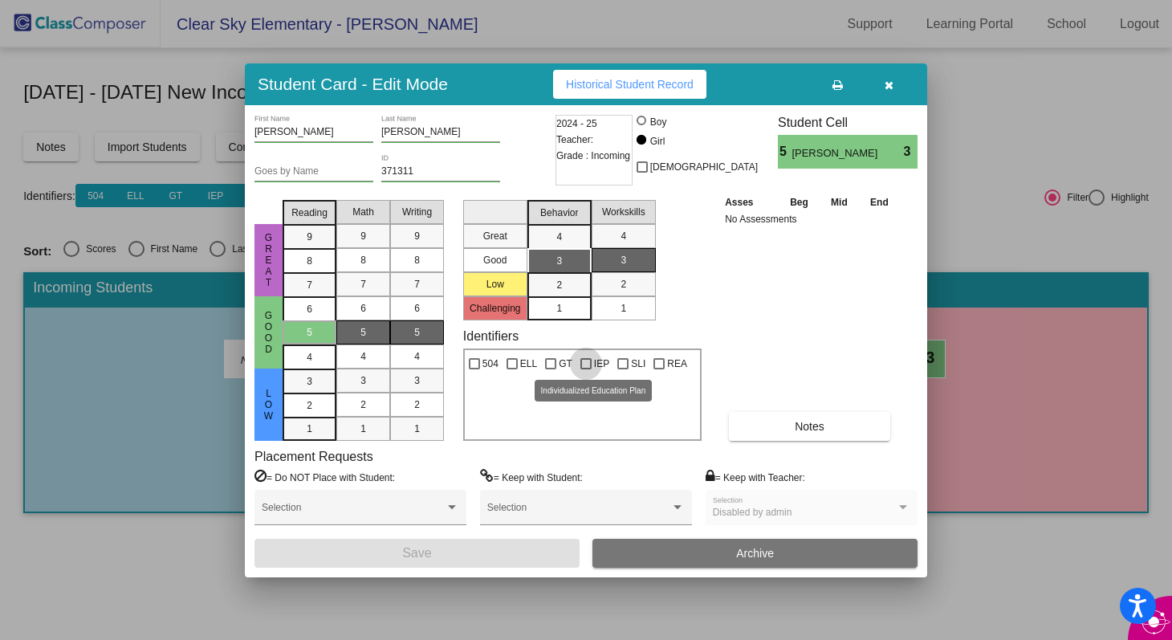
click at [589, 360] on div at bounding box center [586, 363] width 11 height 11
click at [586, 369] on input "IEP" at bounding box center [585, 369] width 1 height 1
checkbox input "true"
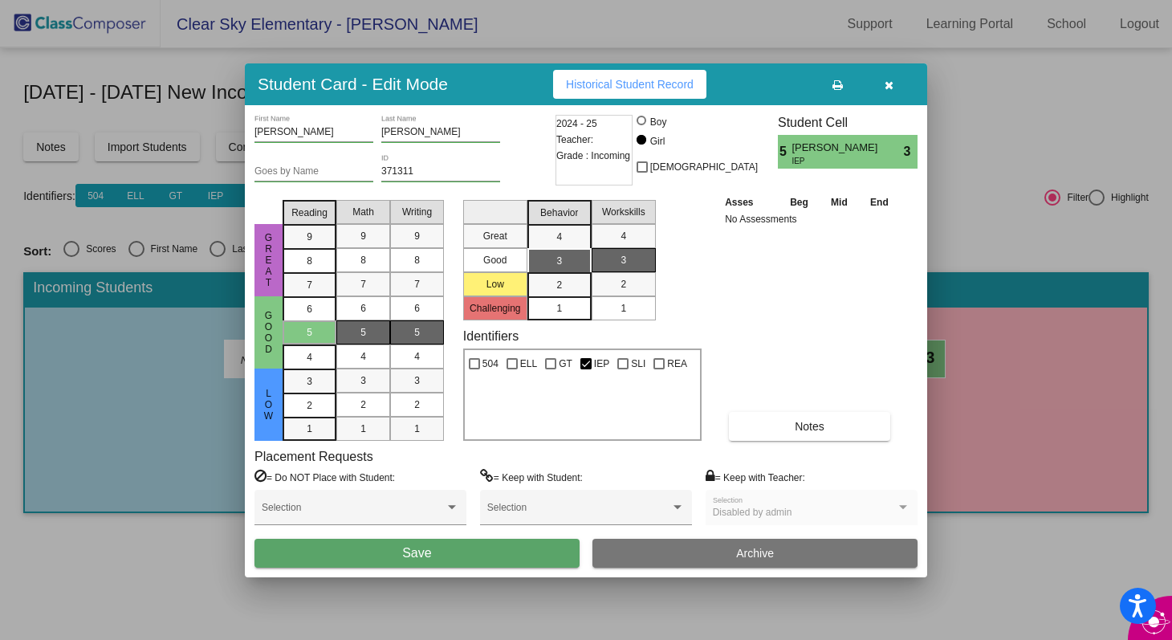
click at [489, 517] on button "Save" at bounding box center [417, 553] width 325 height 29
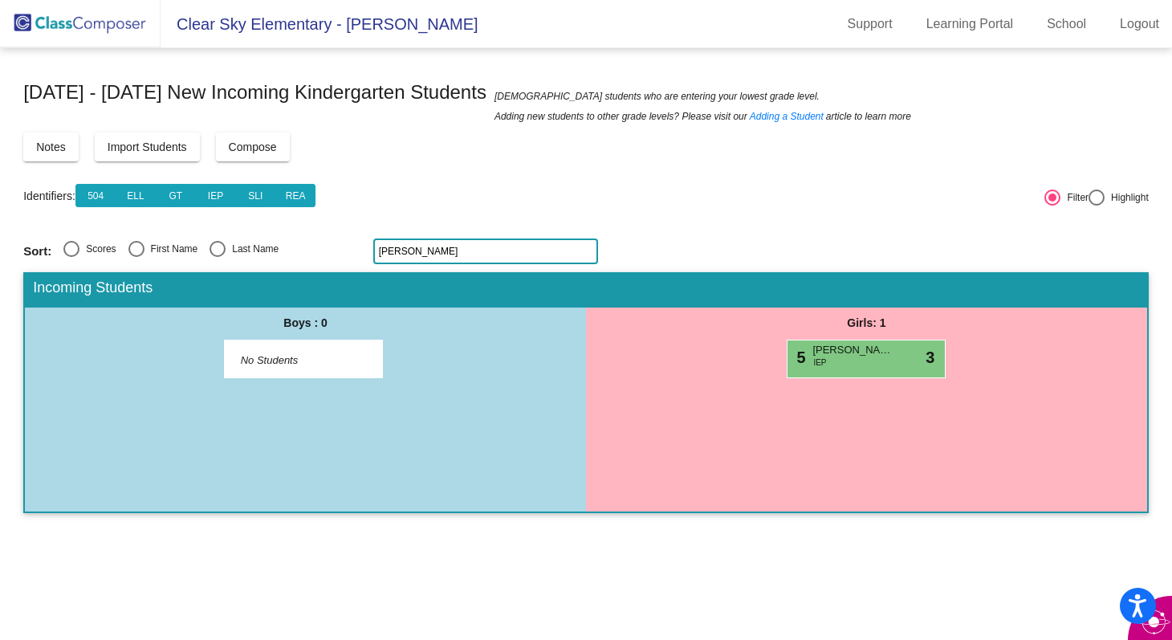
click at [447, 251] on input "spencer" at bounding box center [485, 251] width 225 height 26
type input "s"
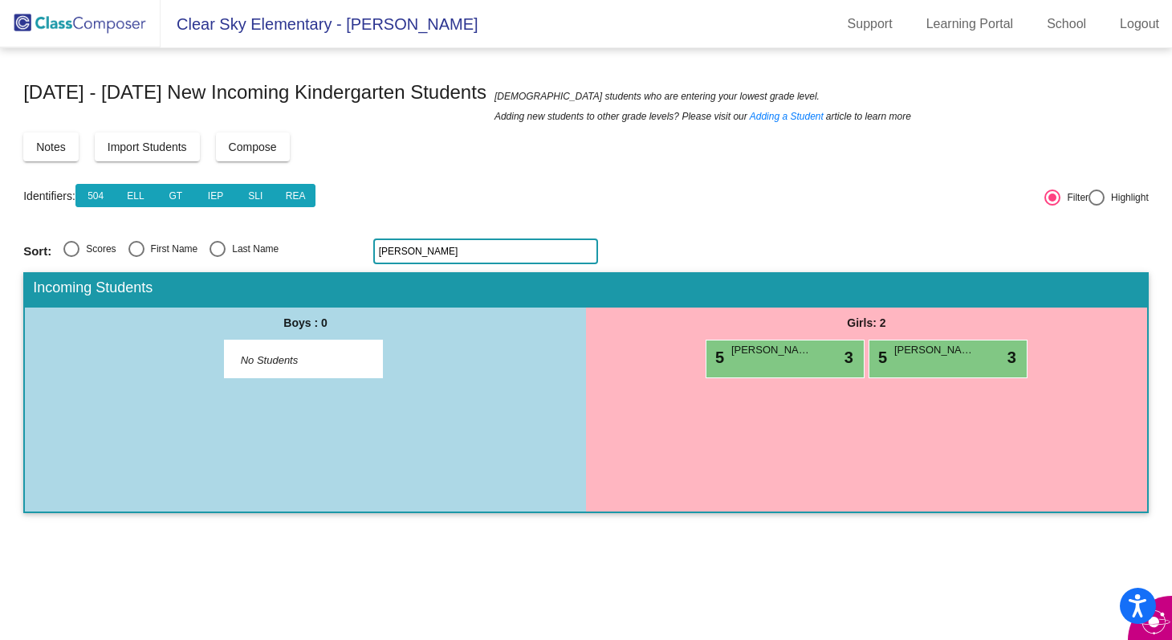
type input "audrey"
click at [924, 357] on div "5 Audrey June Seymour lock do_not_disturb_alt 3" at bounding box center [946, 356] width 153 height 33
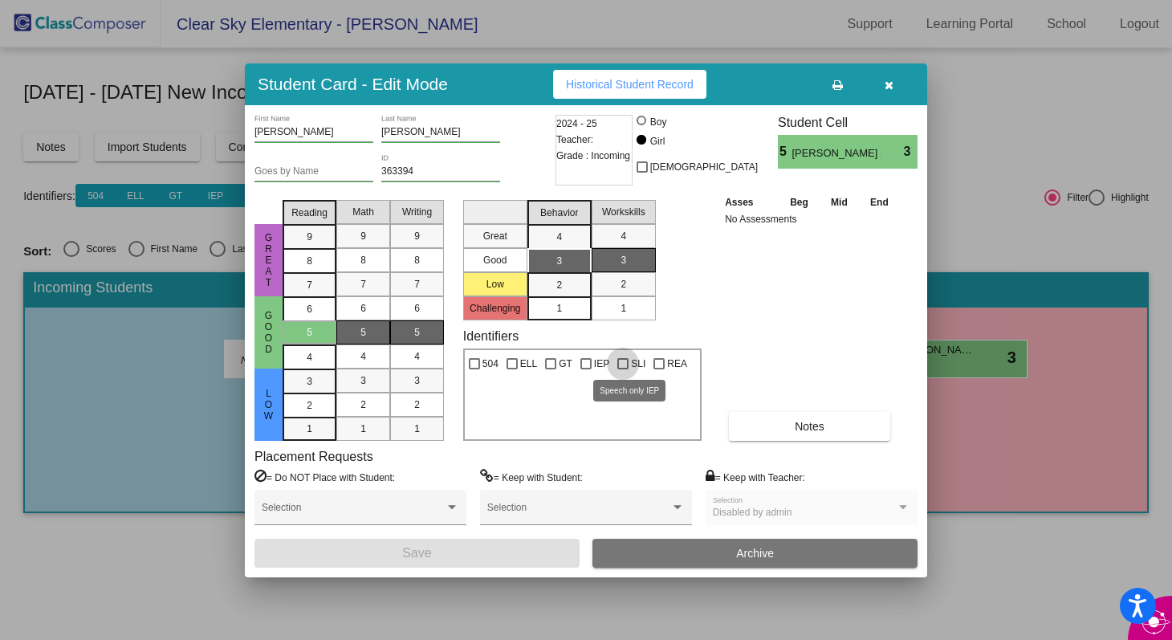
click at [624, 360] on div at bounding box center [622, 363] width 11 height 11
click at [623, 369] on input "SLI" at bounding box center [622, 369] width 1 height 1
checkbox input "true"
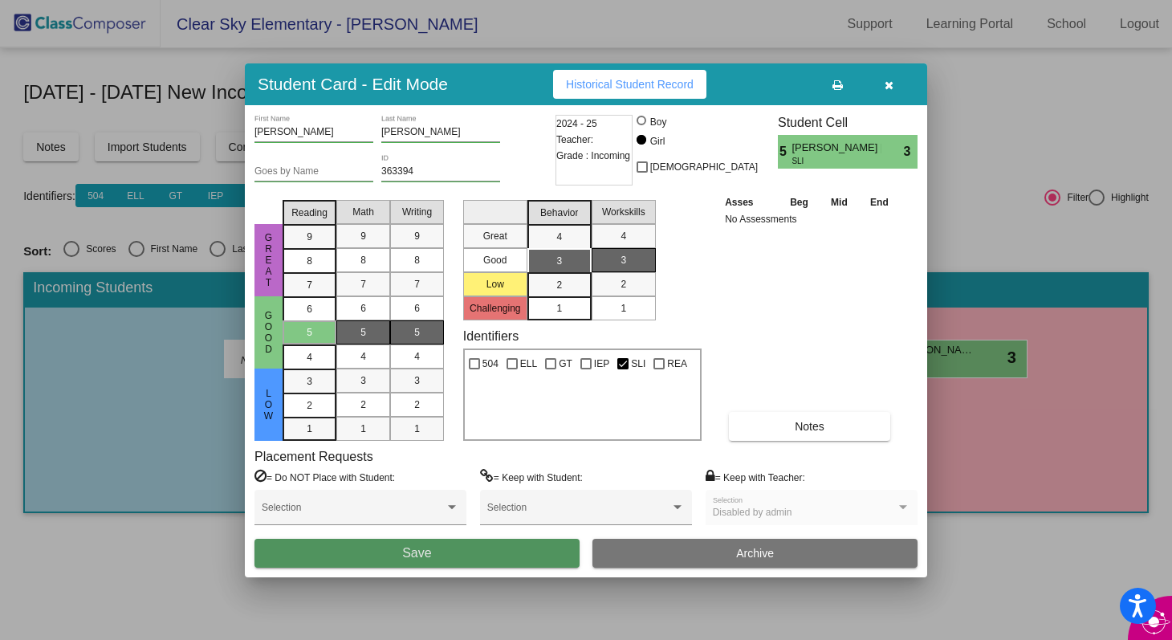
click at [493, 517] on button "Save" at bounding box center [417, 553] width 325 height 29
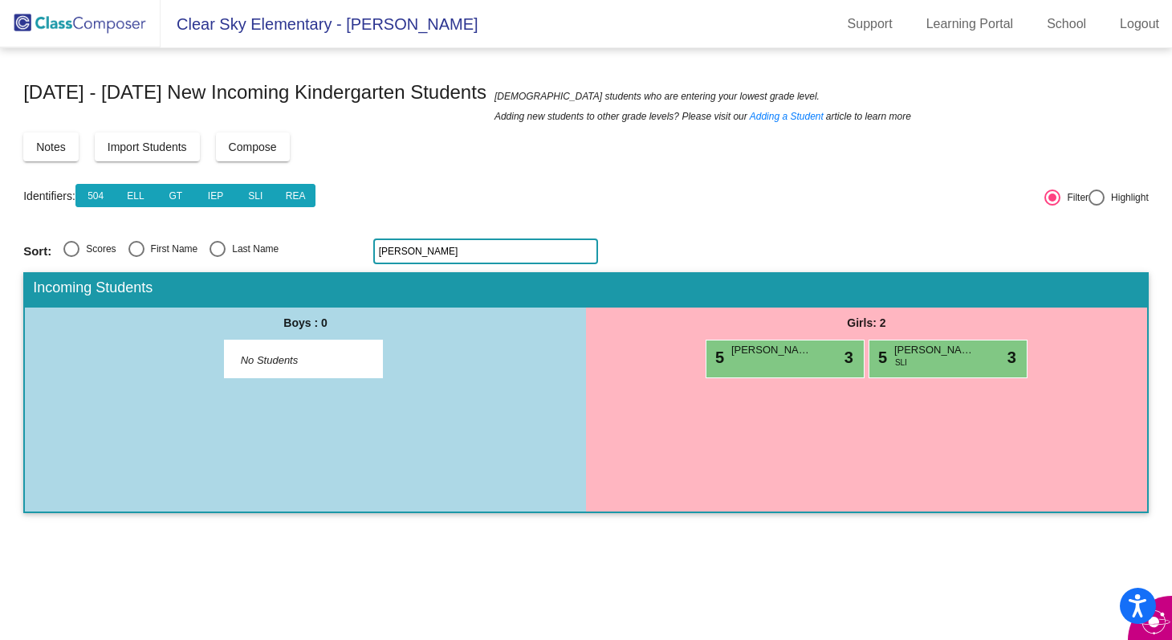
click at [103, 89] on span "[DATE] - [DATE] New Incoming Kindergarten Students" at bounding box center [254, 92] width 463 height 26
click at [248, 27] on span "Clear Sky Elementary - [PERSON_NAME]" at bounding box center [320, 24] width 318 height 26
click at [126, 29] on img at bounding box center [80, 23] width 161 height 47
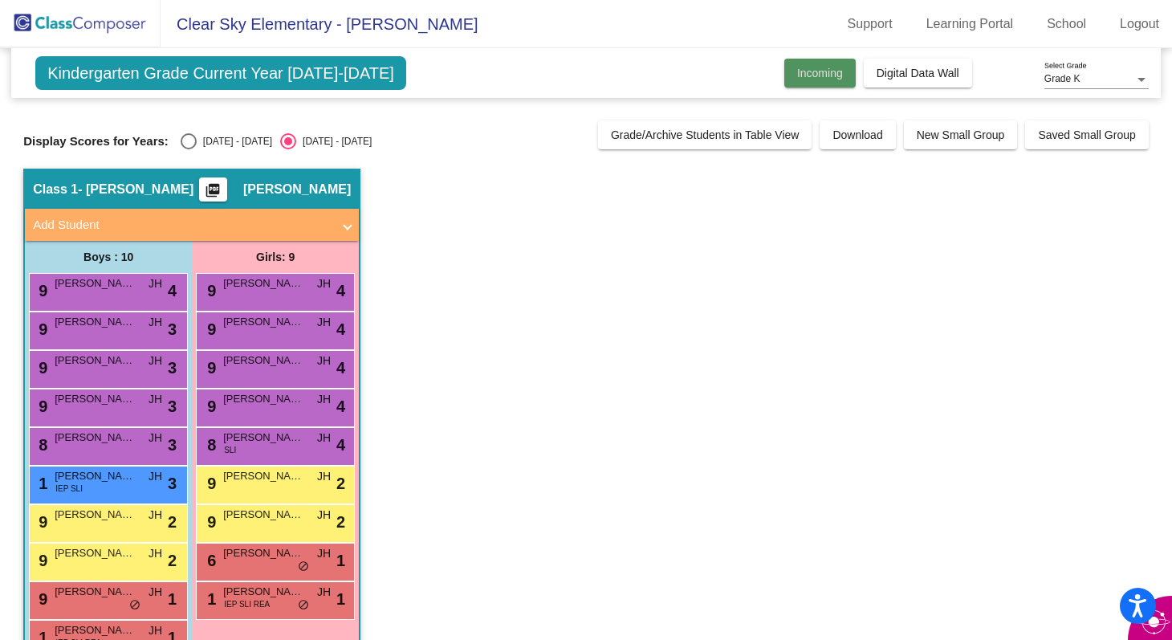
click at [827, 75] on span "Incoming" at bounding box center [820, 73] width 46 height 13
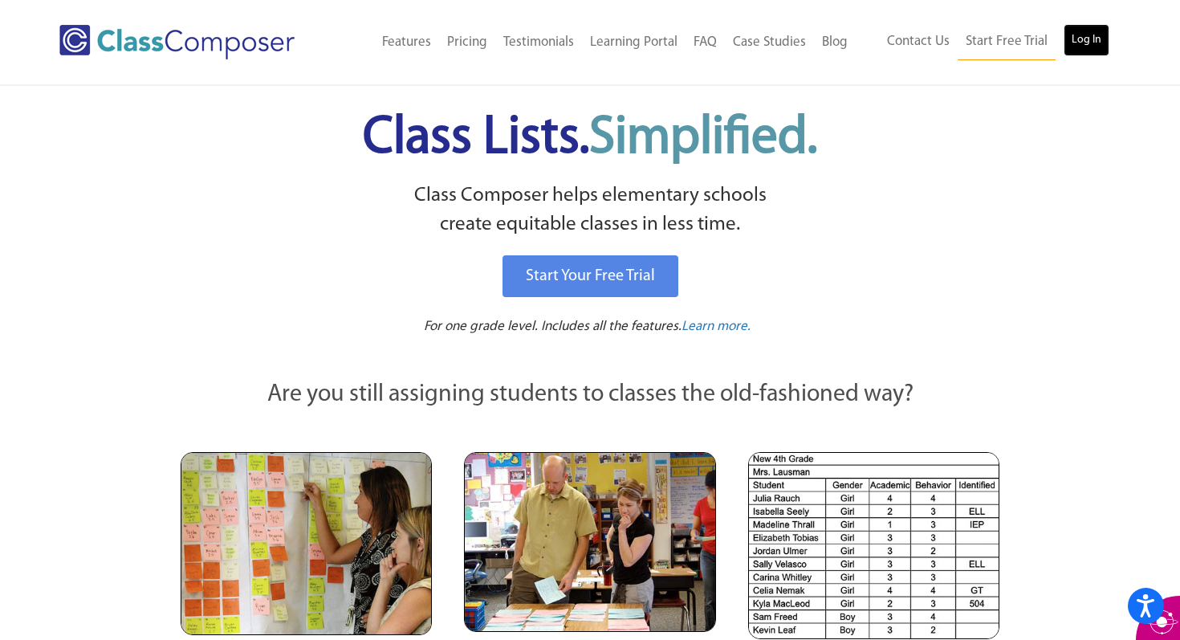
click at [963, 41] on link "Log In" at bounding box center [1087, 40] width 46 height 32
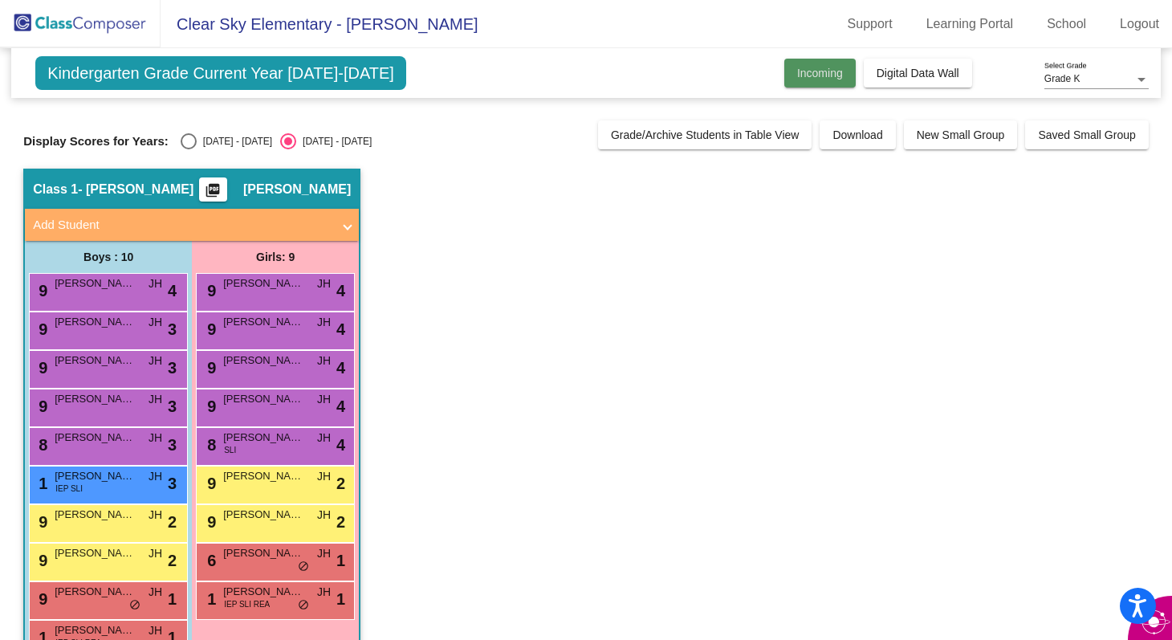
click at [826, 74] on span "Incoming" at bounding box center [820, 73] width 46 height 13
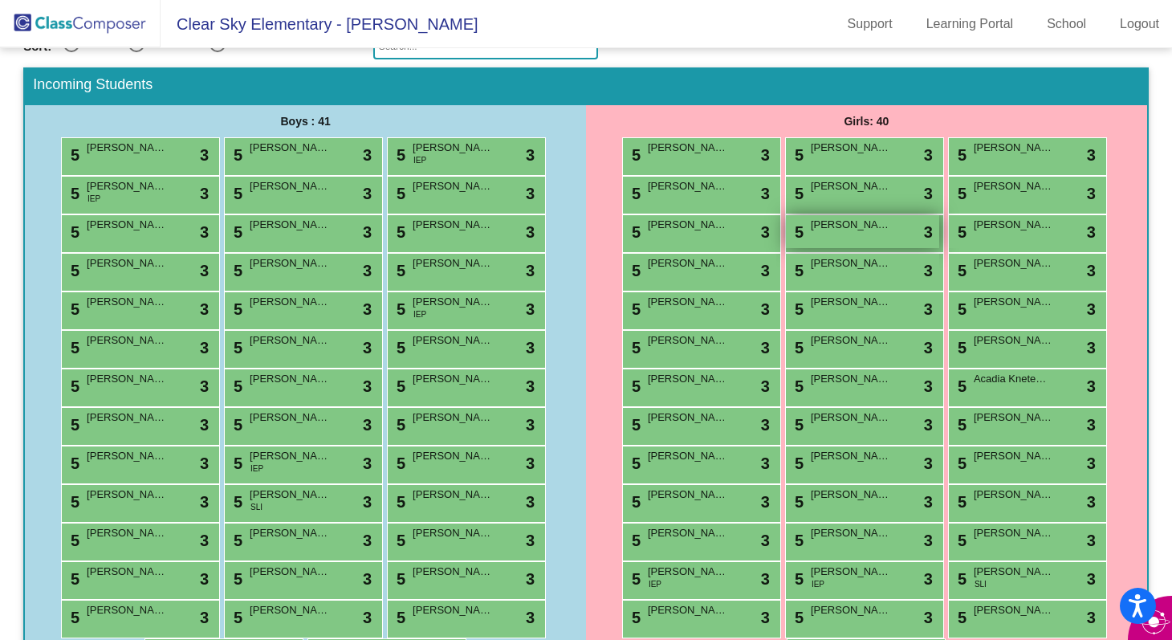
scroll to position [230, 0]
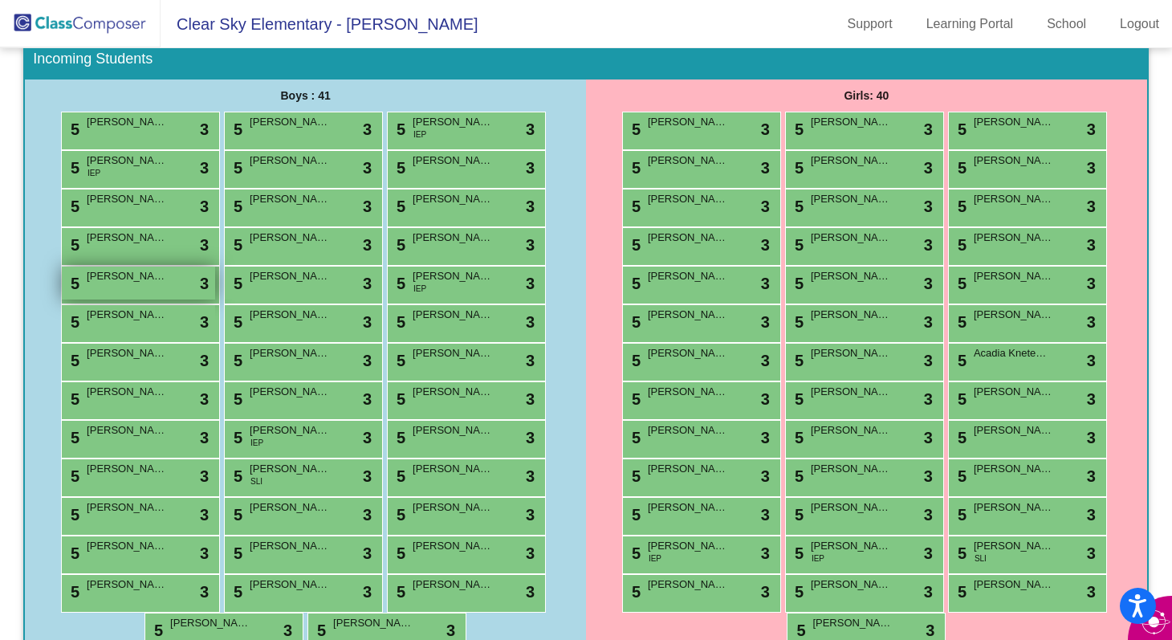
click at [139, 291] on div "5 Hudson Davis lock do_not_disturb_alt 3" at bounding box center [138, 283] width 153 height 33
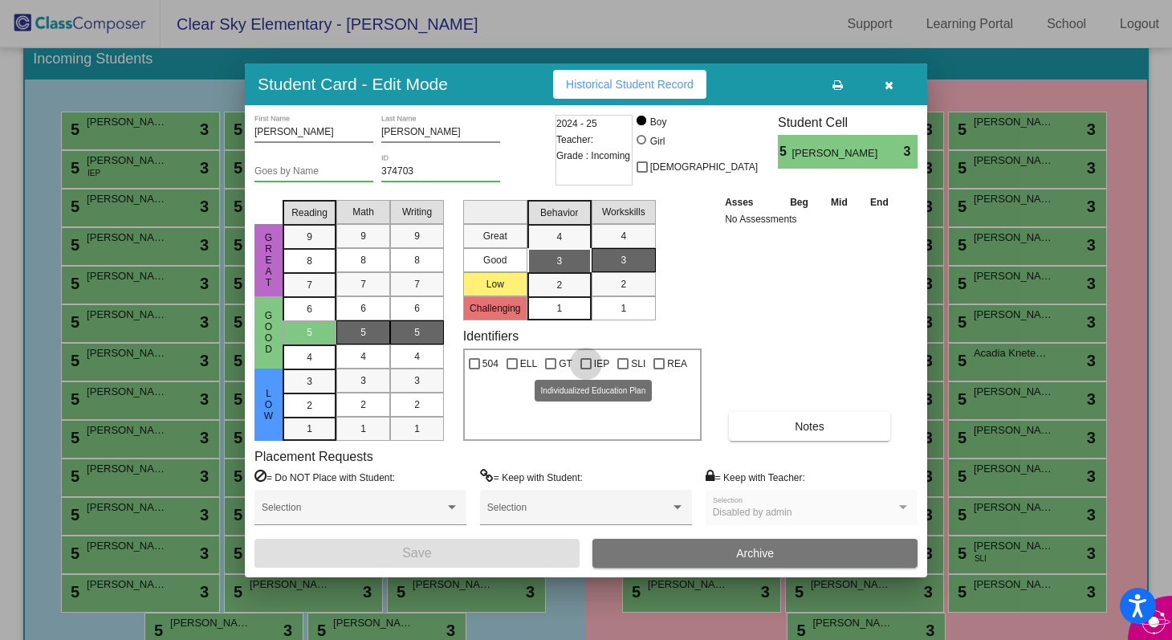
click at [583, 365] on div at bounding box center [586, 363] width 11 height 11
click at [585, 369] on input "IEP" at bounding box center [585, 369] width 1 height 1
checkbox input "true"
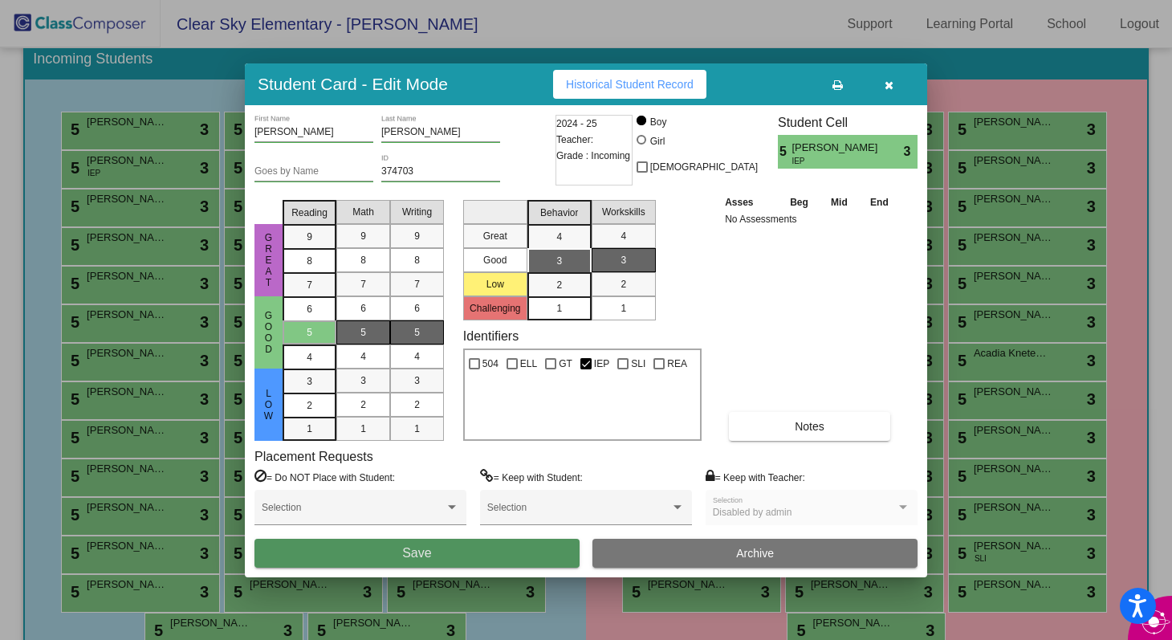
click at [552, 550] on button "Save" at bounding box center [417, 553] width 325 height 29
click at [888, 86] on icon "button" at bounding box center [889, 84] width 9 height 11
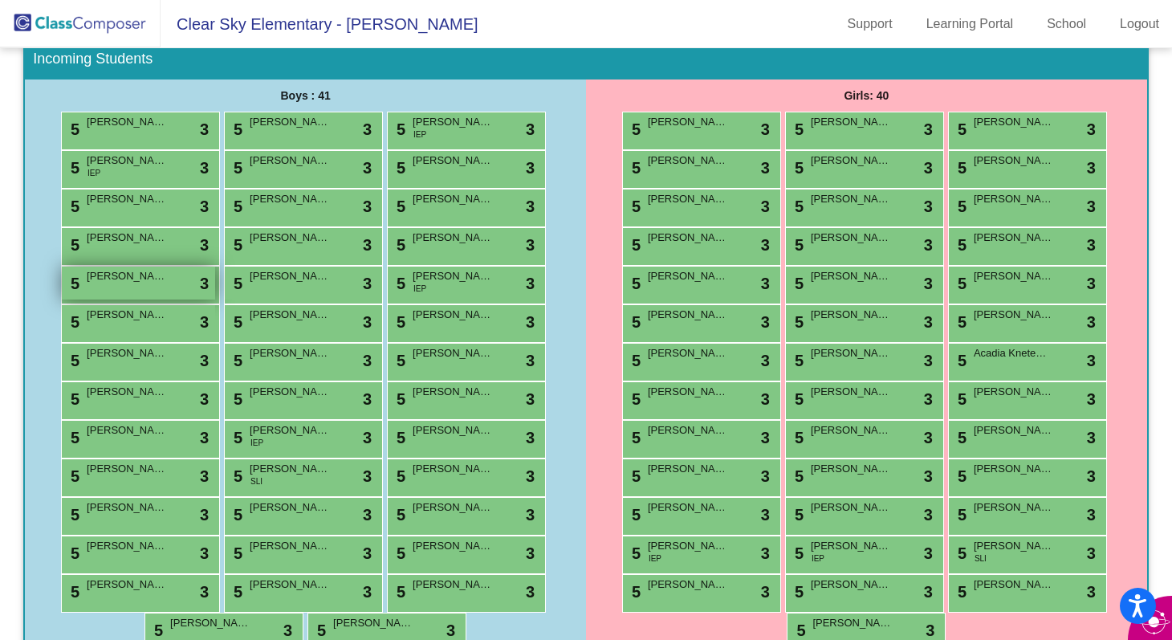
click at [177, 280] on div "5 Hudson Davis lock do_not_disturb_alt 3" at bounding box center [138, 283] width 153 height 33
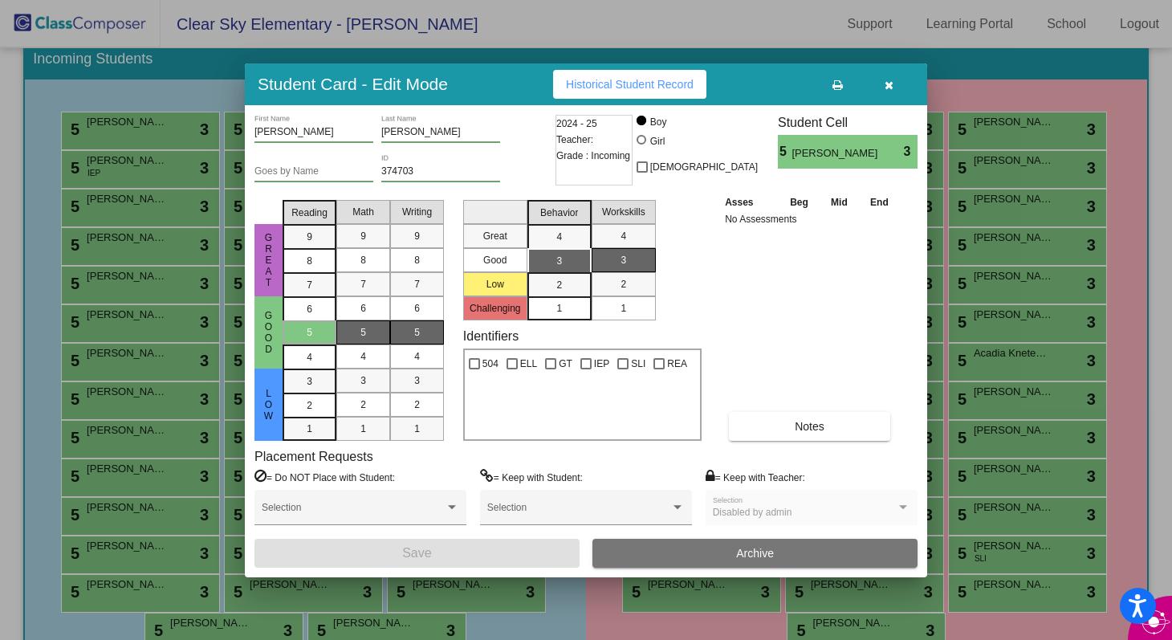
click at [798, 511] on div "Disabled by admin" at bounding box center [804, 512] width 183 height 11
click at [886, 82] on icon "button" at bounding box center [889, 84] width 9 height 11
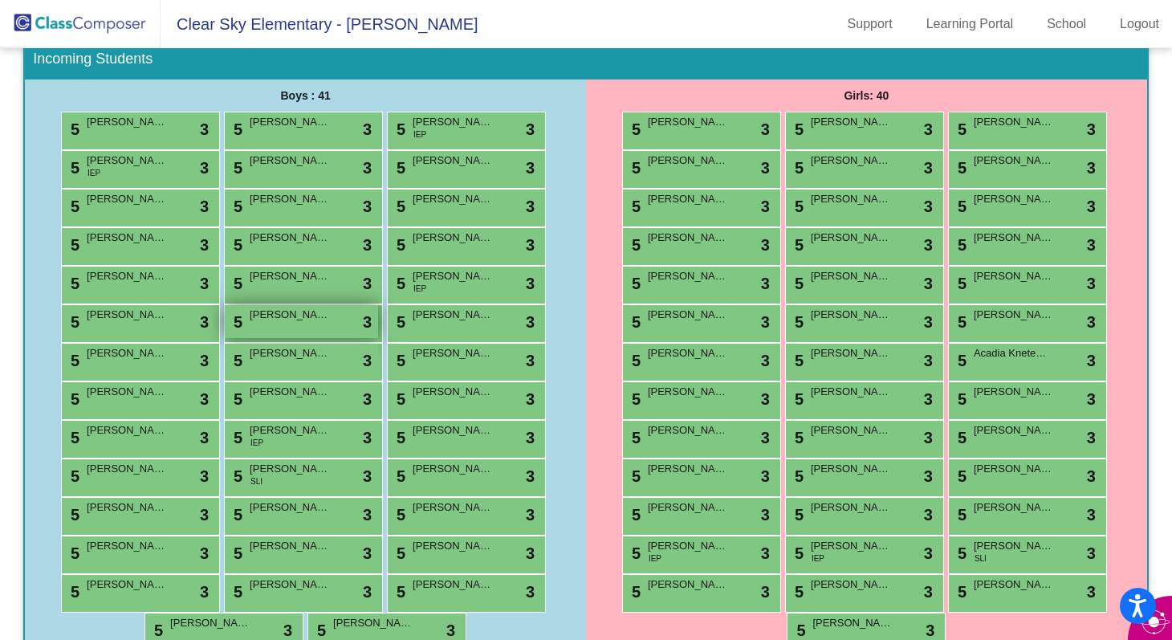
click at [290, 328] on div "5 Brenden Heimel lock do_not_disturb_alt 3" at bounding box center [301, 321] width 153 height 33
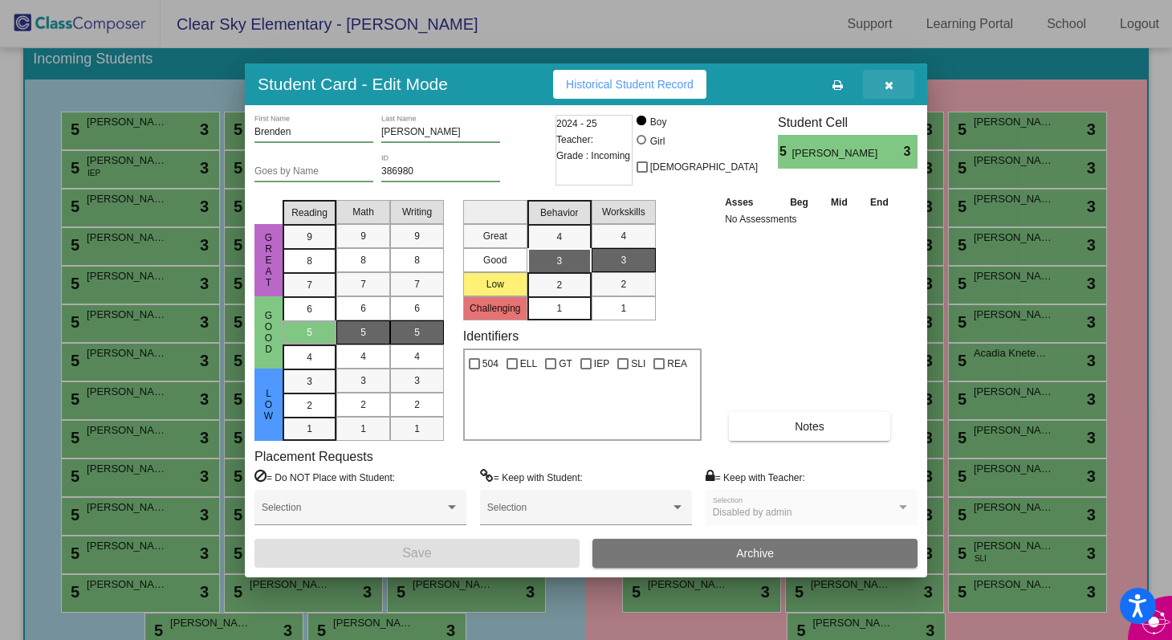
click at [890, 85] on icon "button" at bounding box center [889, 84] width 9 height 11
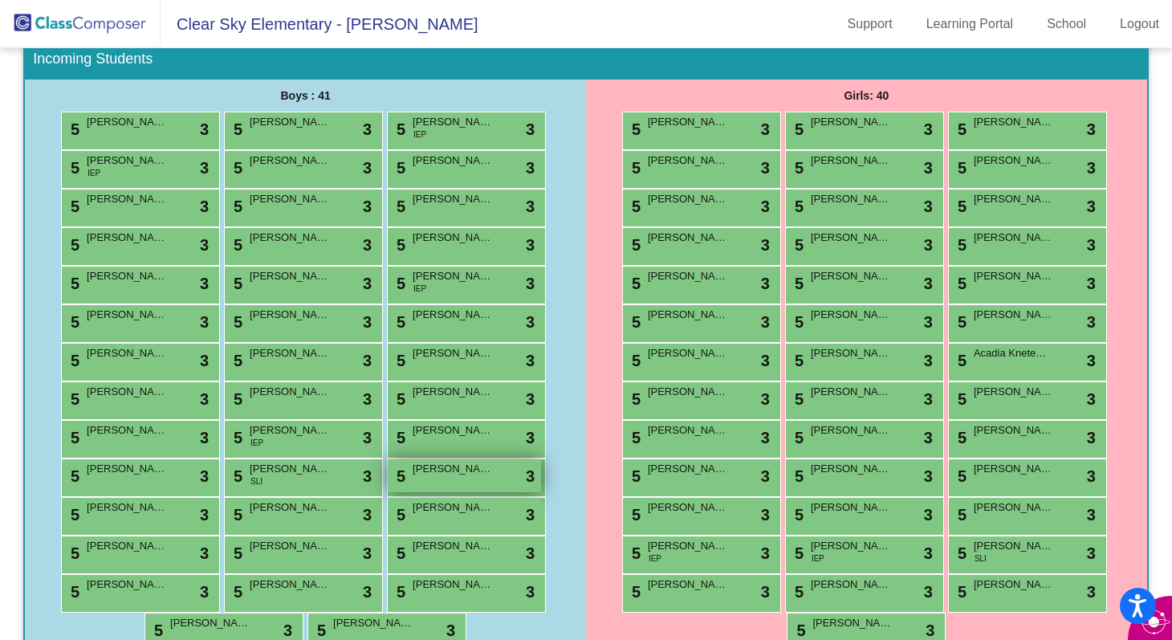
click at [434, 479] on div "5 Cruz Ramirez lock do_not_disturb_alt 3" at bounding box center [464, 475] width 153 height 33
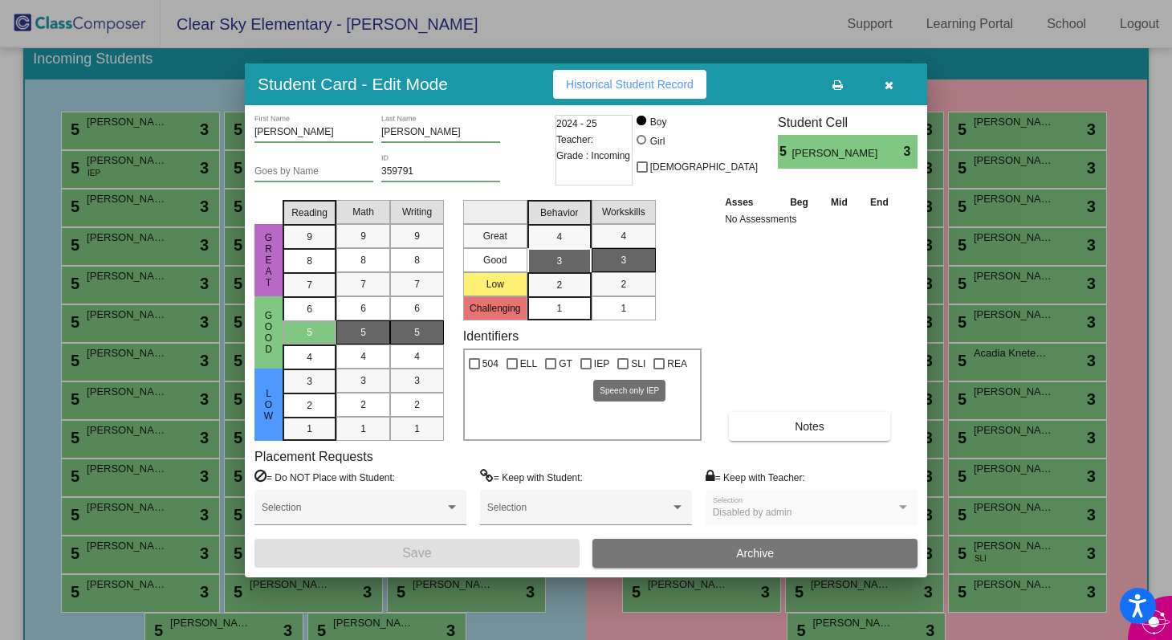
click at [626, 364] on div at bounding box center [622, 363] width 11 height 11
click at [623, 369] on input "SLI" at bounding box center [622, 369] width 1 height 1
checkbox input "true"
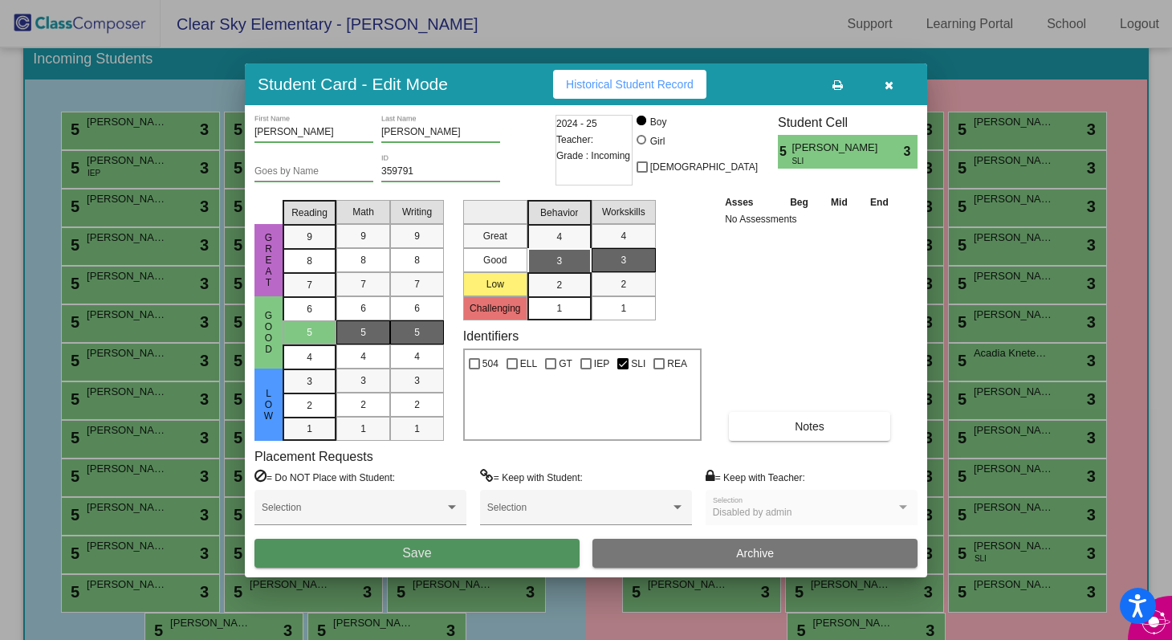
click at [499, 549] on button "Save" at bounding box center [417, 553] width 325 height 29
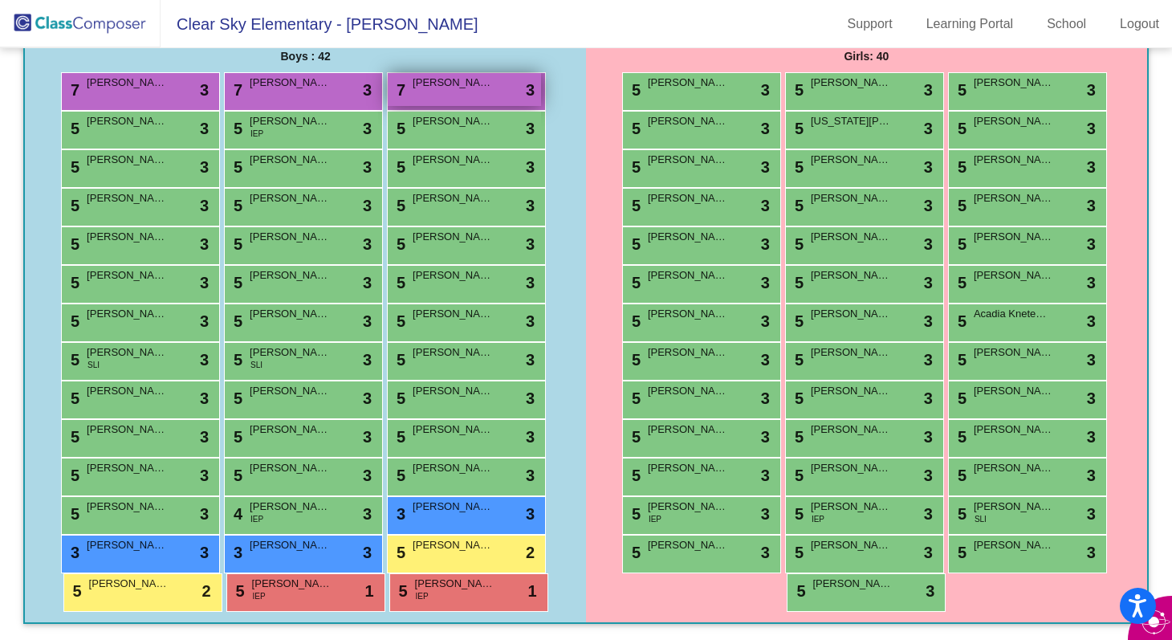
scroll to position [268, 0]
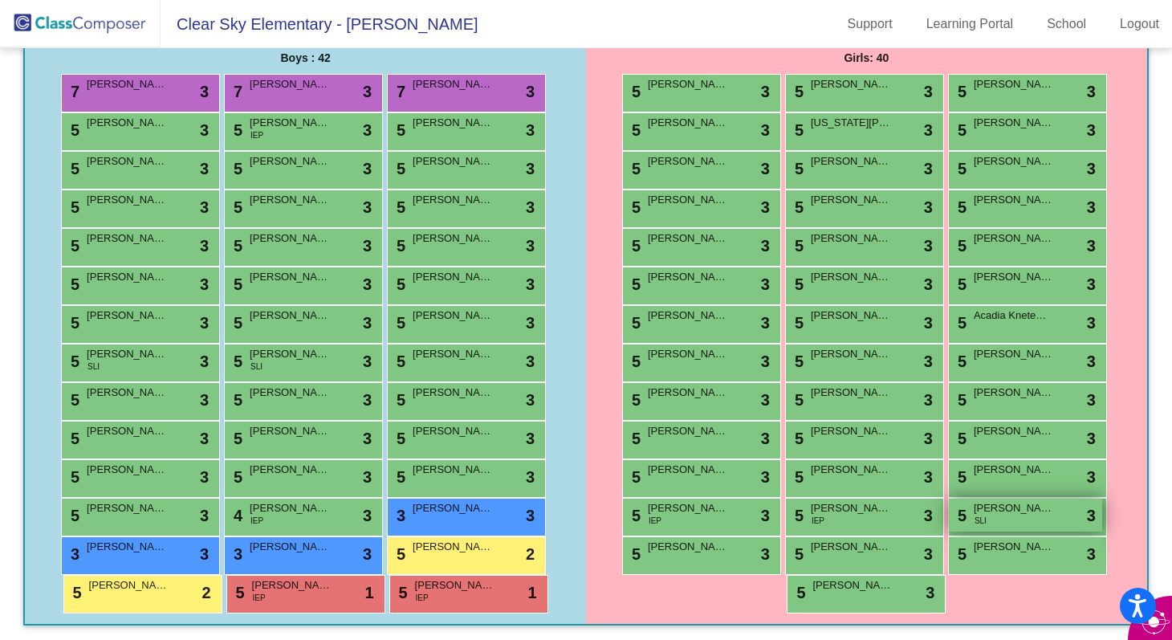
click at [981, 516] on div "5 [PERSON_NAME] [PERSON_NAME] SLI lock do_not_disturb_alt 3" at bounding box center [1025, 515] width 153 height 33
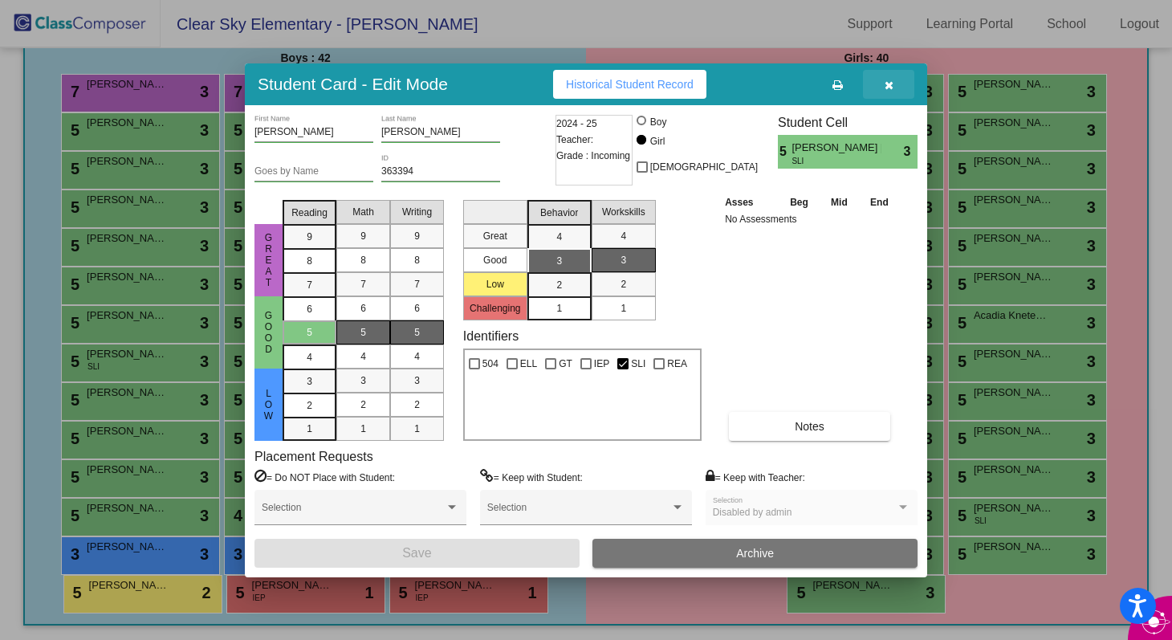
click at [888, 82] on icon "button" at bounding box center [889, 84] width 9 height 11
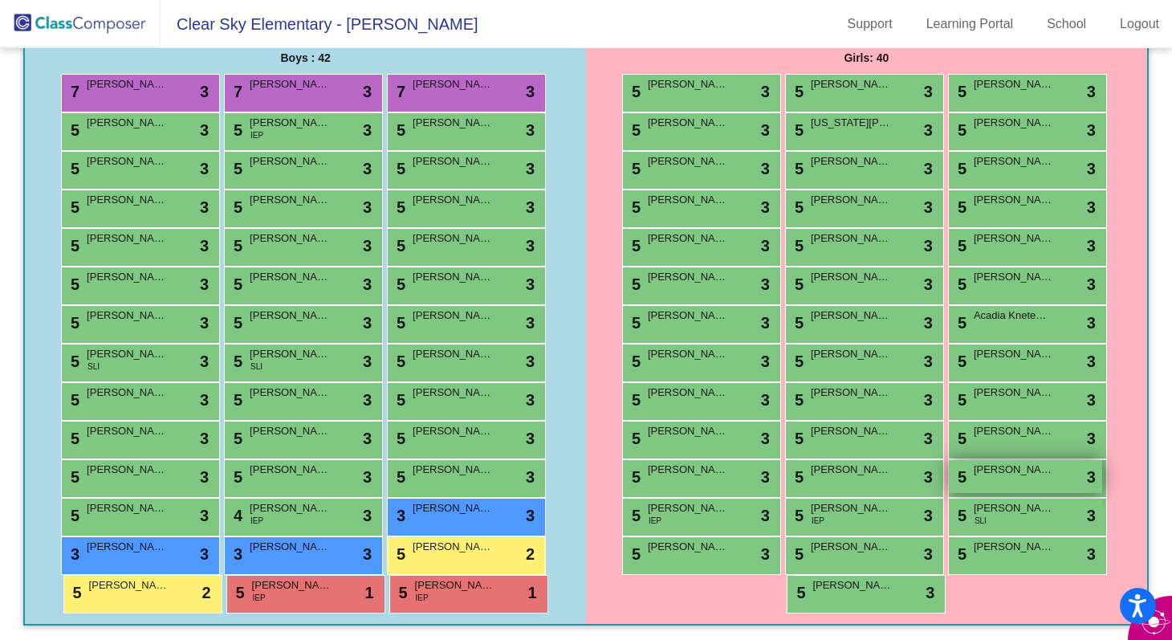
click at [1019, 473] on span "Analy Ramoz" at bounding box center [1014, 470] width 80 height 16
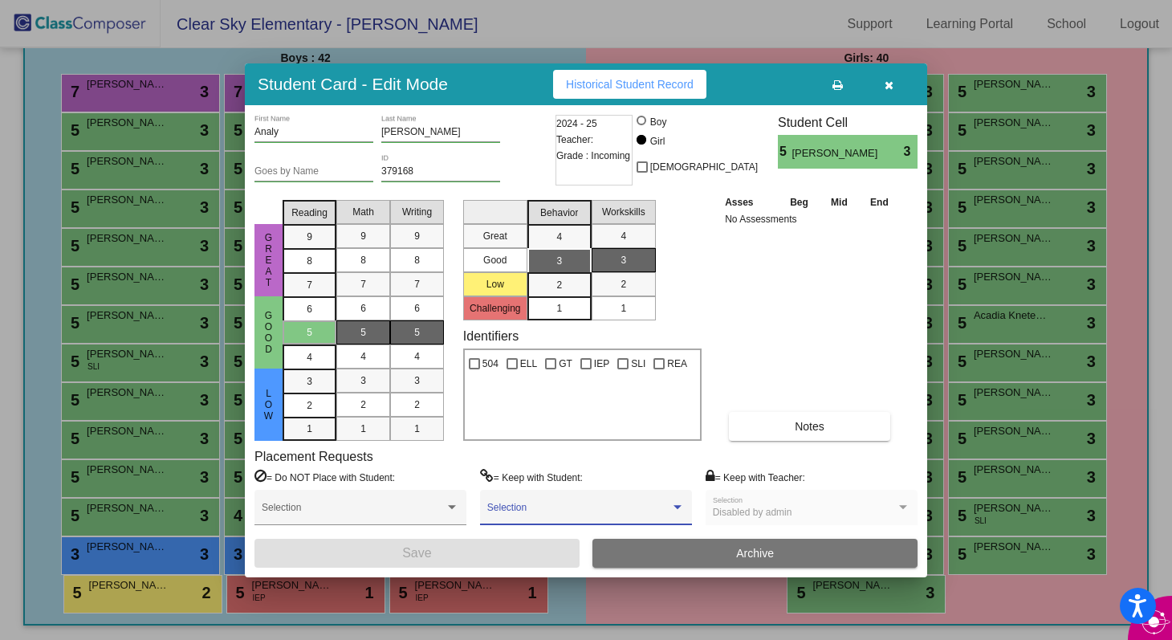
click at [537, 510] on span at bounding box center [578, 512] width 183 height 11
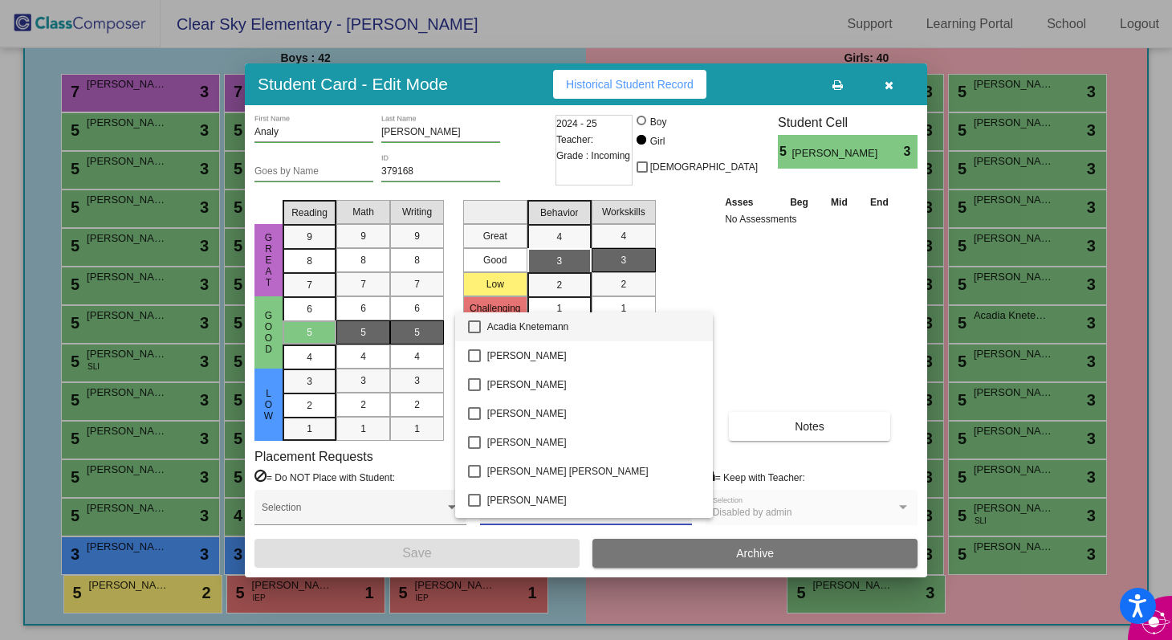
click at [734, 340] on div at bounding box center [586, 320] width 1172 height 640
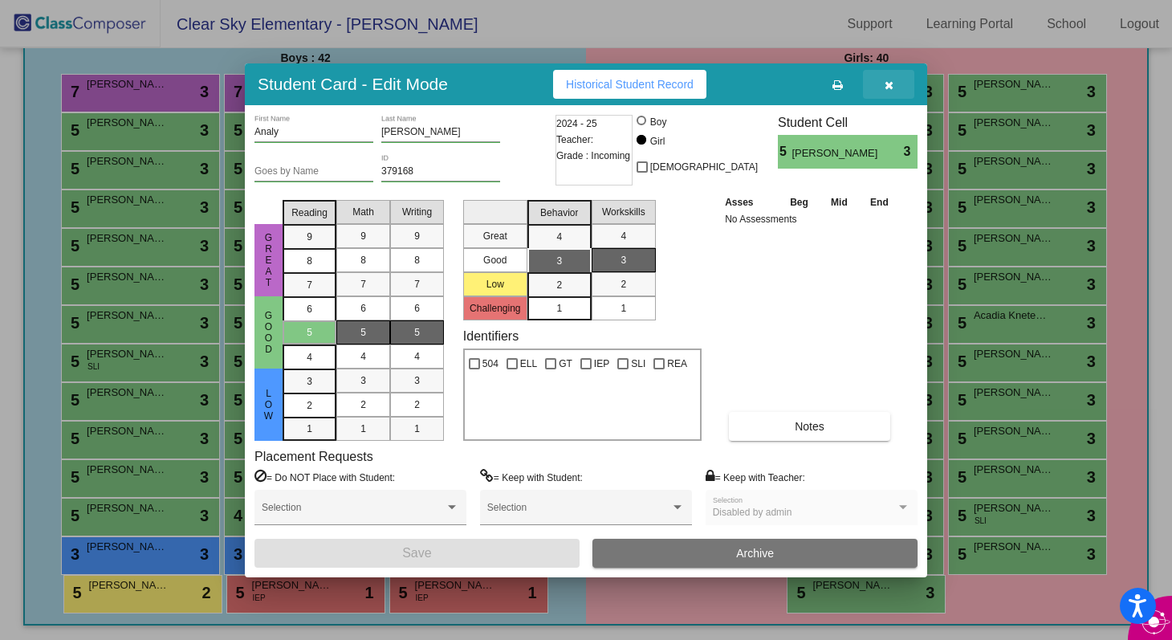
click at [886, 84] on icon "button" at bounding box center [889, 84] width 9 height 11
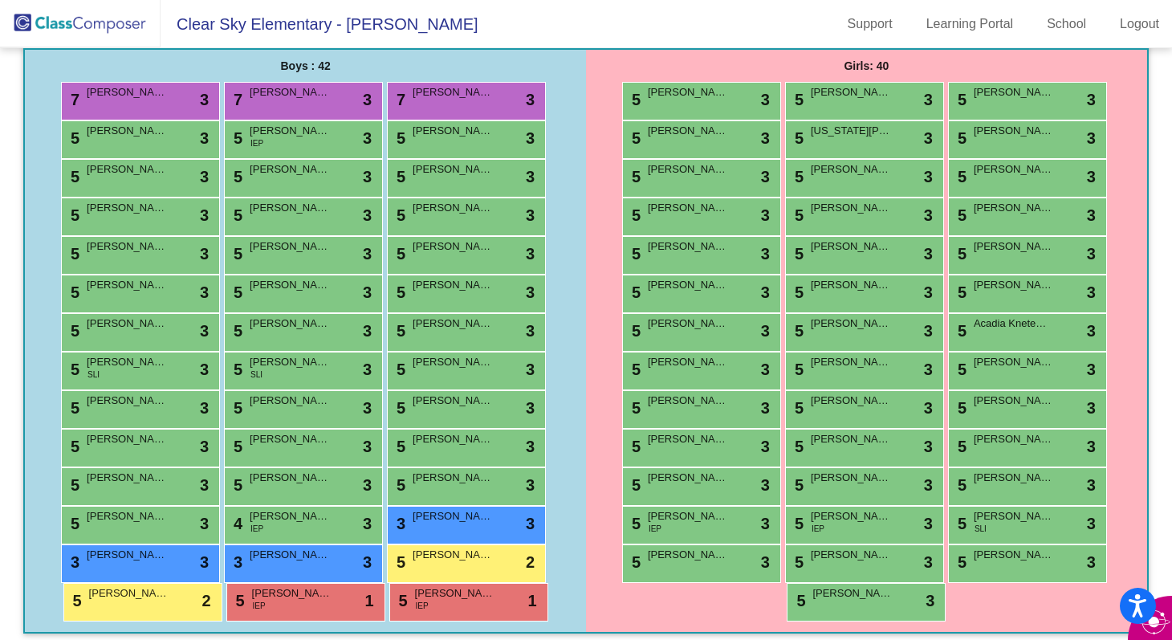
scroll to position [259, 0]
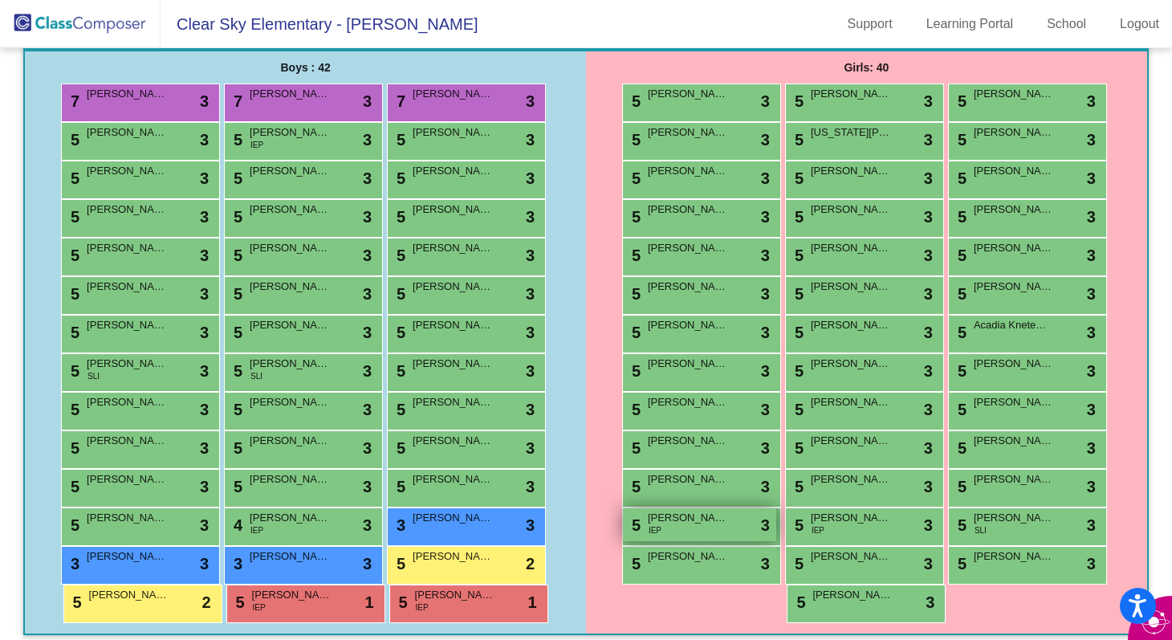
click at [707, 529] on div "5 Freya Ravn IEP lock do_not_disturb_alt 3" at bounding box center [699, 524] width 153 height 33
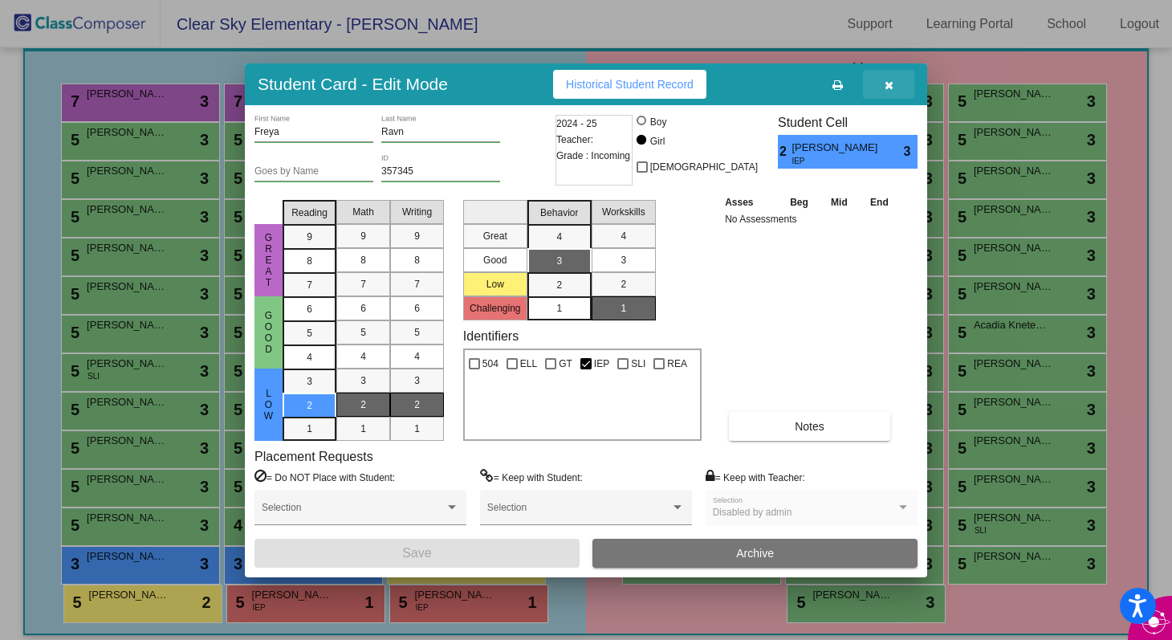
click at [886, 83] on icon "button" at bounding box center [889, 84] width 9 height 11
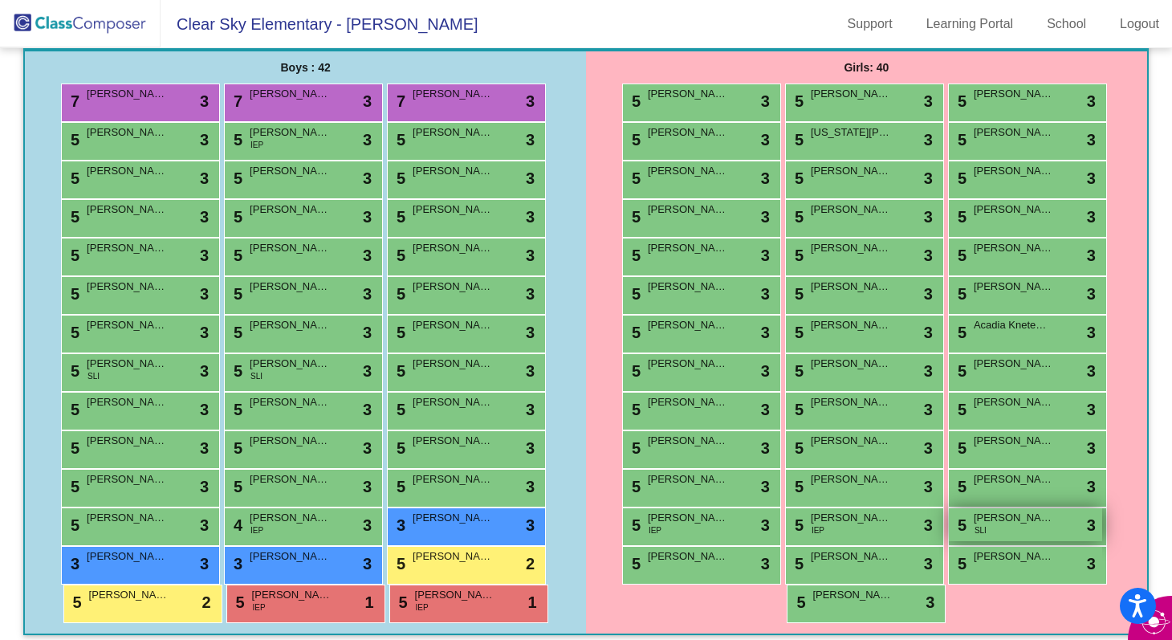
click at [1026, 526] on div "5 Audrey June Seymour SLI lock do_not_disturb_alt 3" at bounding box center [1025, 524] width 153 height 33
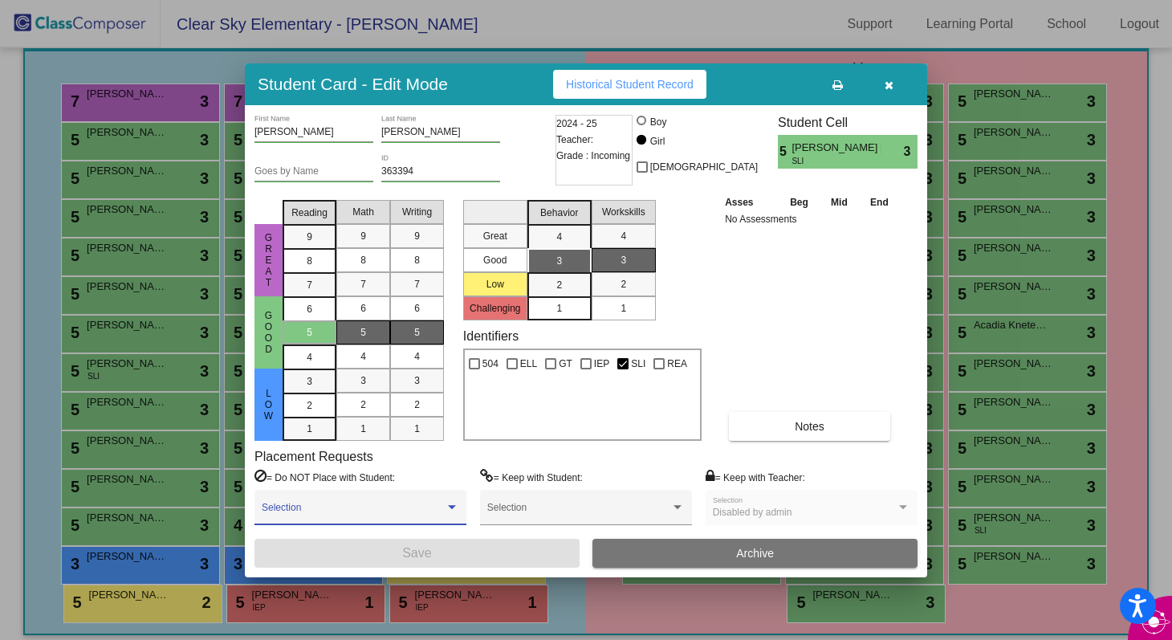
click at [445, 504] on div at bounding box center [452, 507] width 14 height 11
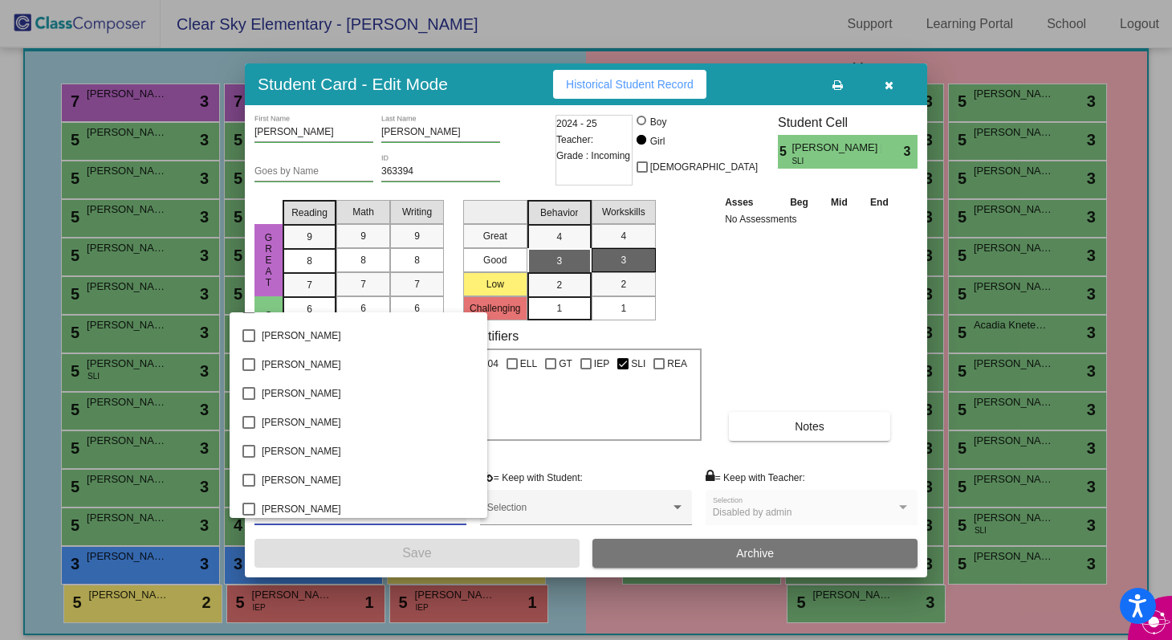
scroll to position [1474, 0]
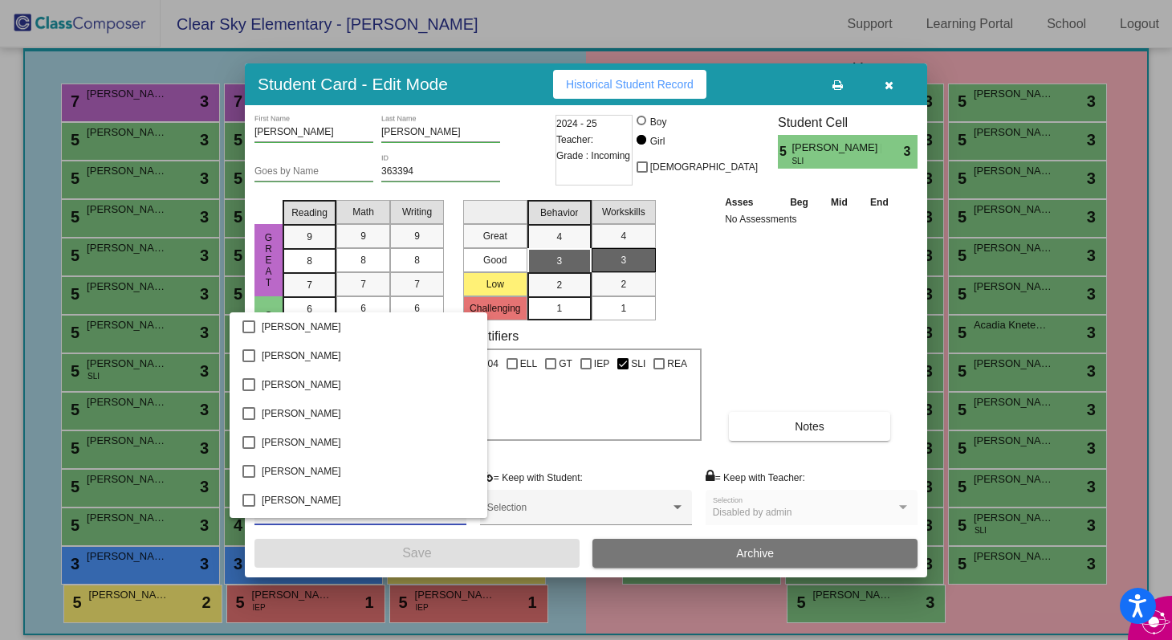
click at [811, 349] on div at bounding box center [586, 320] width 1172 height 640
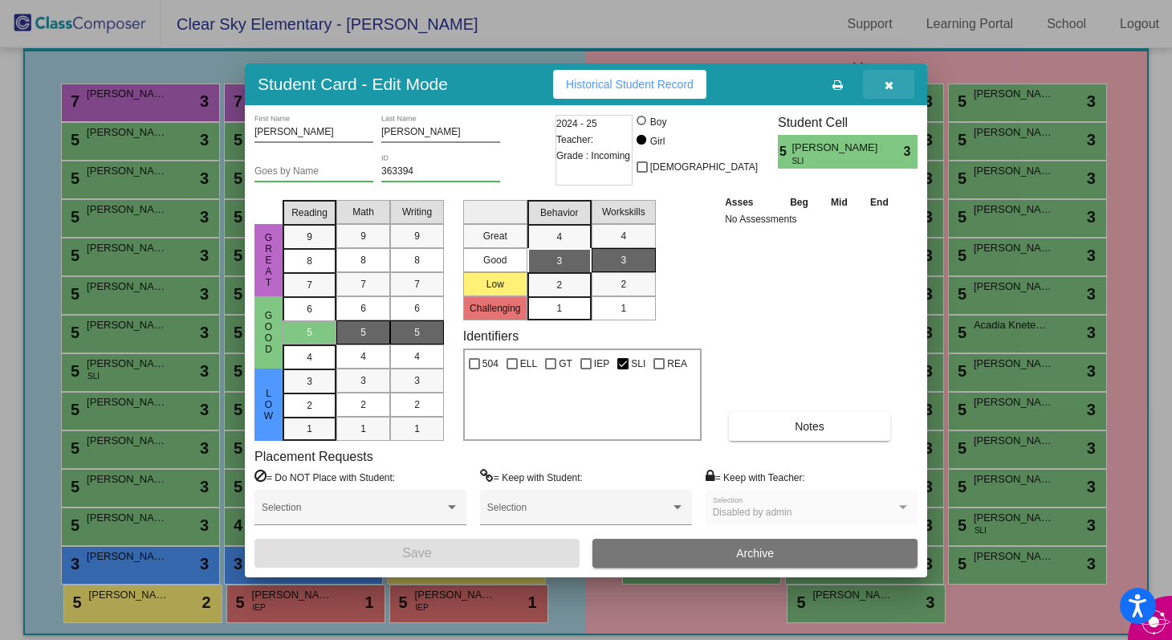
click at [894, 84] on button "button" at bounding box center [888, 84] width 51 height 29
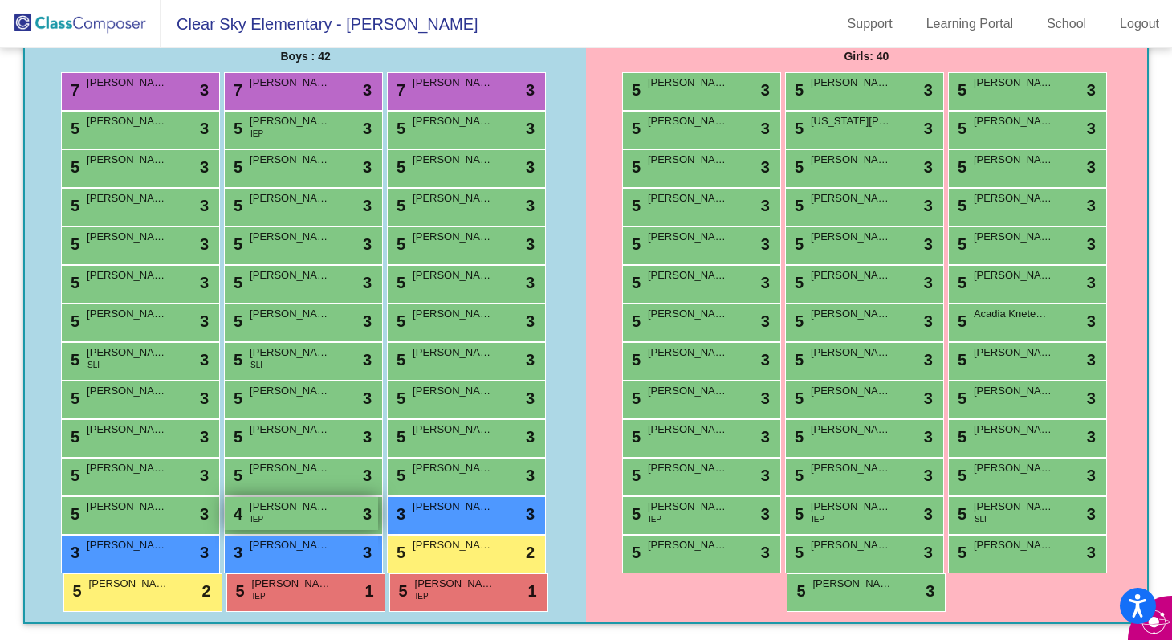
scroll to position [0, 0]
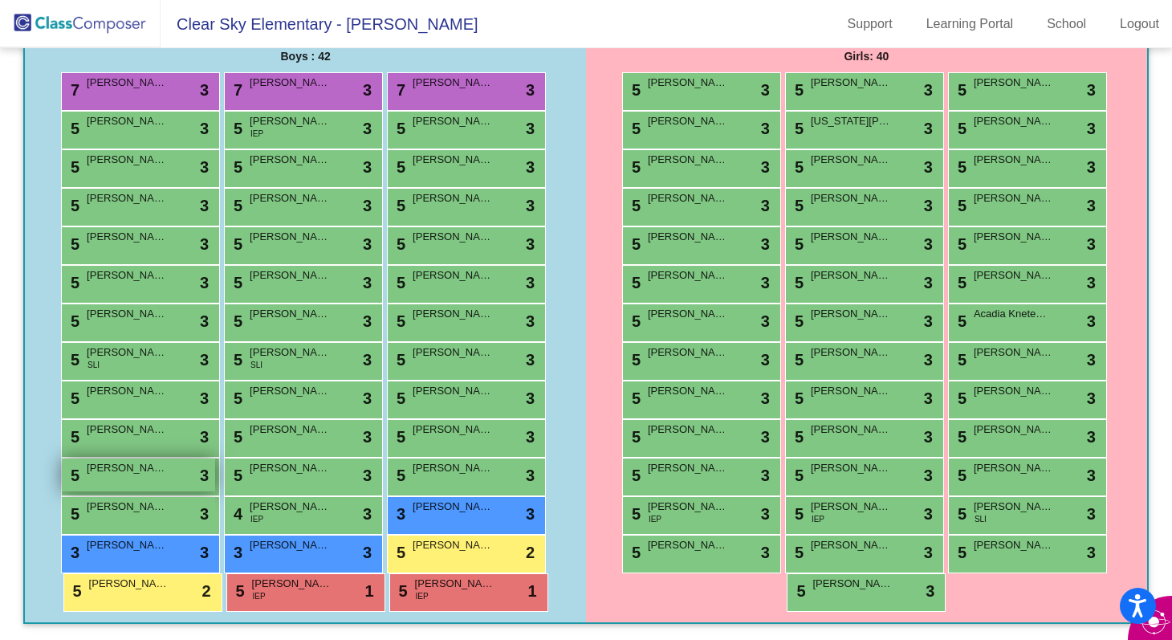
click at [181, 476] on div "5 Dylan Stone lock do_not_disturb_alt 3" at bounding box center [138, 474] width 153 height 33
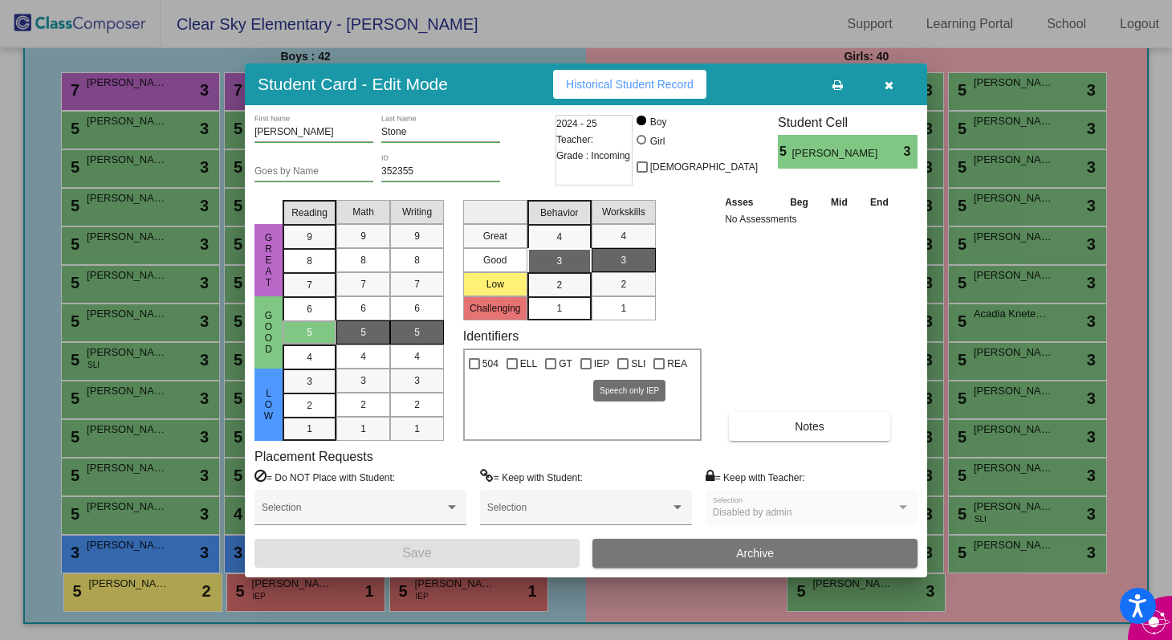
click at [625, 364] on div at bounding box center [622, 363] width 11 height 11
click at [623, 369] on input "SLI" at bounding box center [622, 369] width 1 height 1
checkbox input "true"
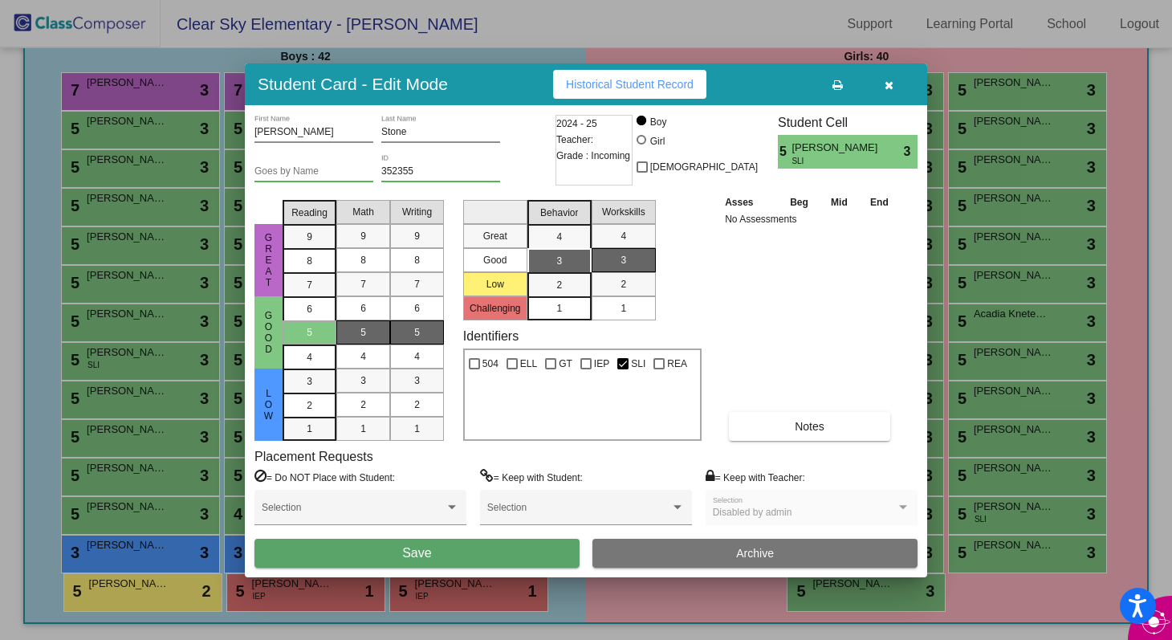
click at [511, 548] on button "Save" at bounding box center [417, 553] width 325 height 29
